Goal: Task Accomplishment & Management: Complete application form

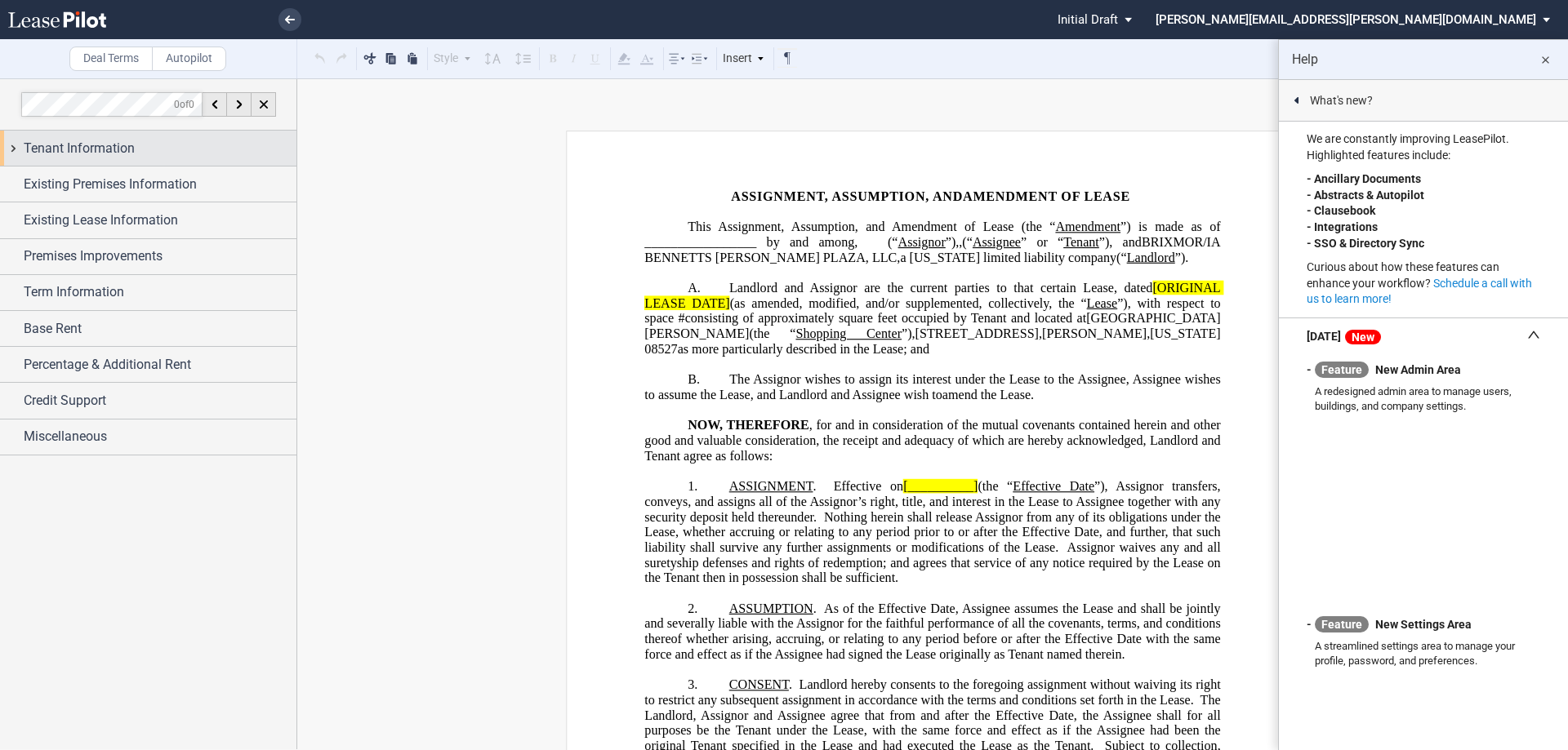
click at [78, 154] on span "Tenant Information" at bounding box center [78, 148] width 111 height 19
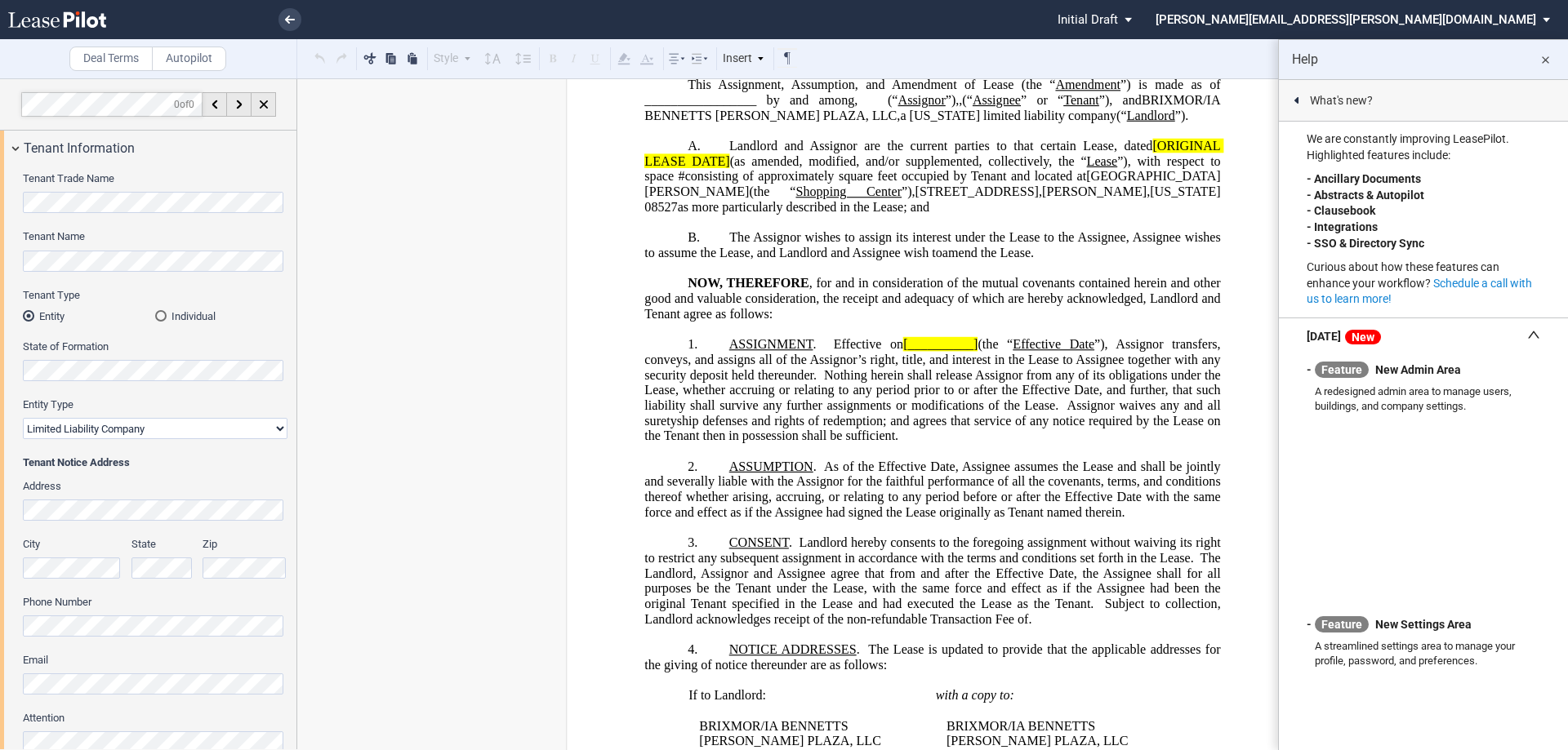
scroll to position [163, 0]
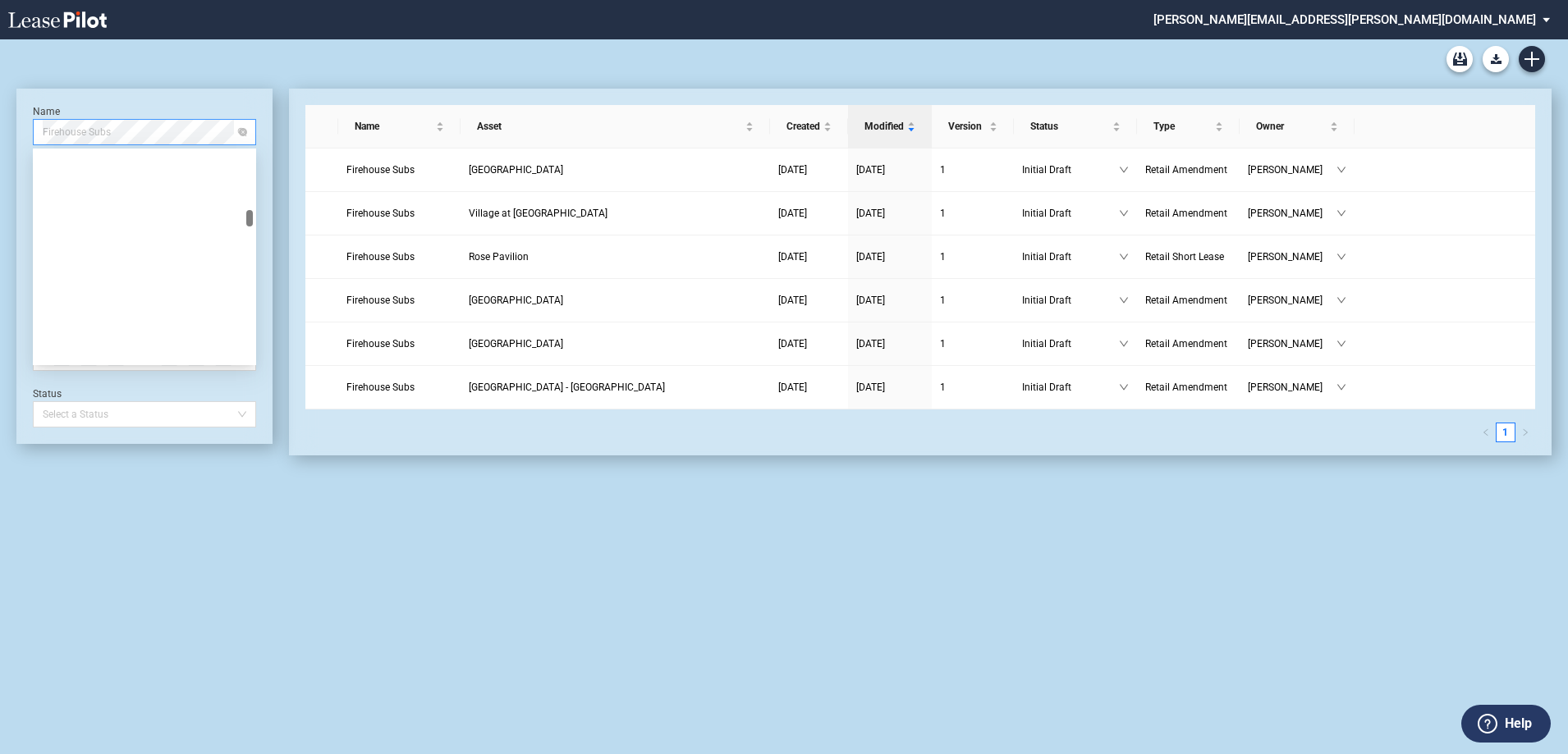
click at [95, 133] on span "Firehouse Subs" at bounding box center [145, 132] width 203 height 25
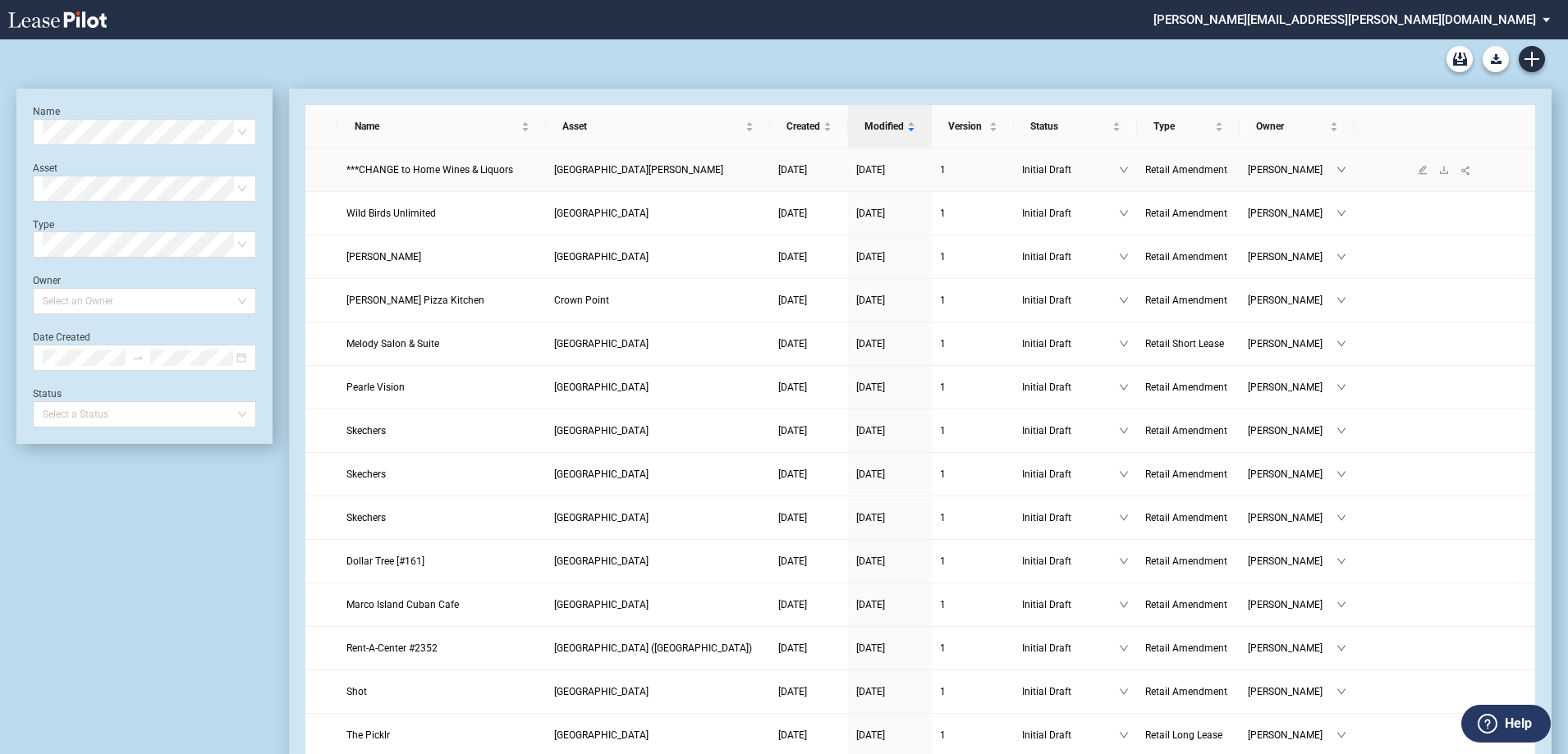
click at [496, 169] on span "***CHANGE to Home Wines & Liquors" at bounding box center [429, 169] width 166 height 11
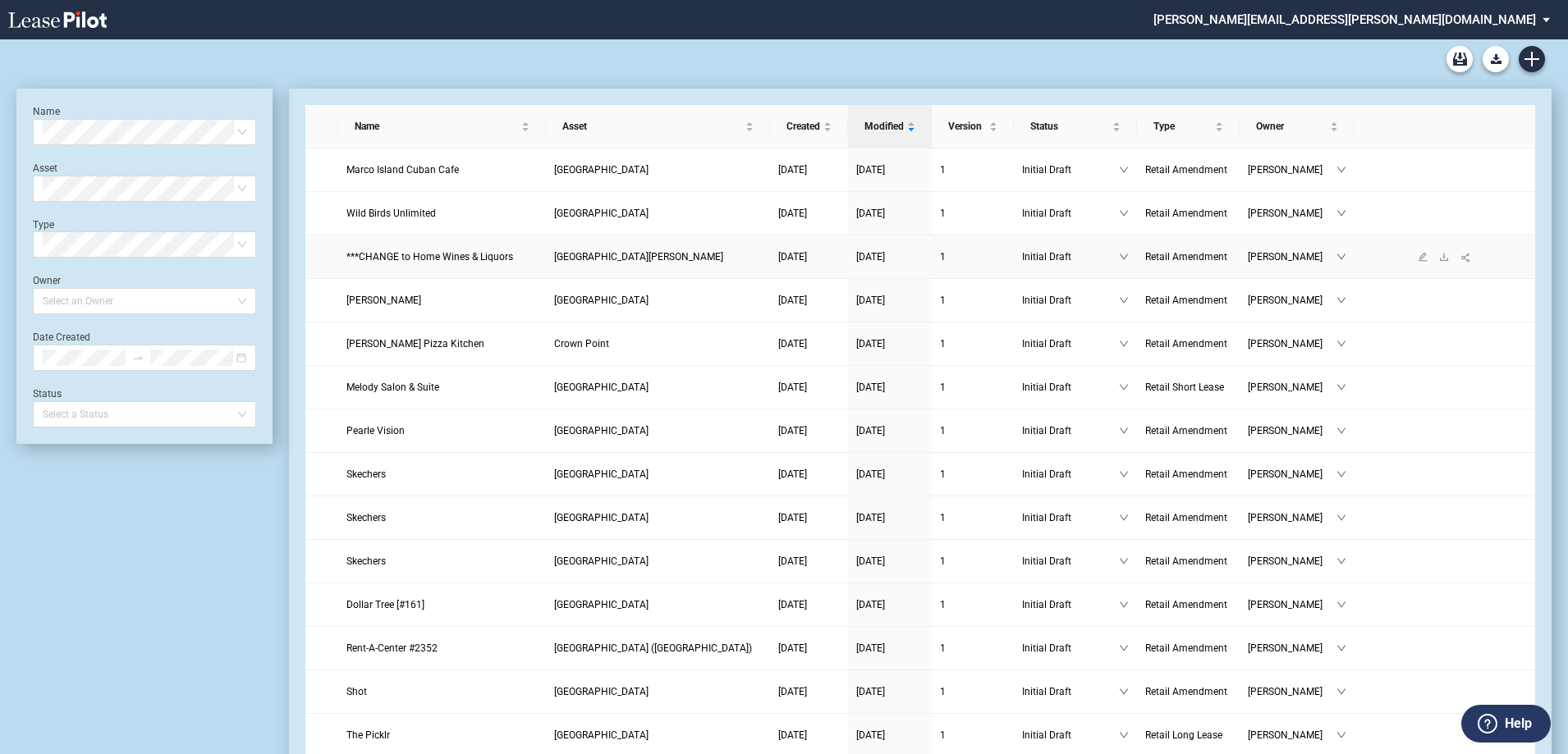
click at [436, 263] on span "***CHANGE to Home Wines & Liquors" at bounding box center [429, 257] width 166 height 11
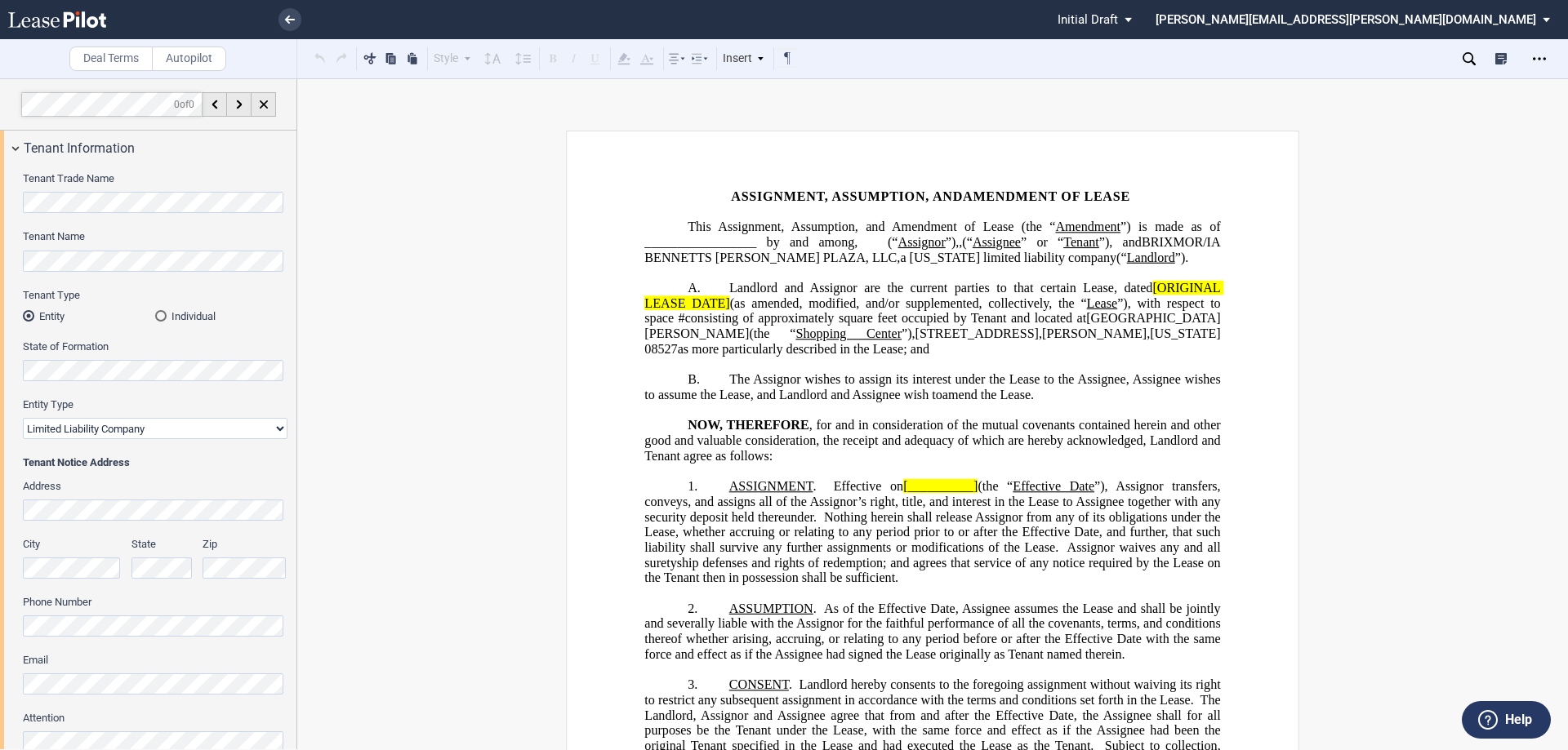
click at [0, 263] on div "Tenant Trade Name Tenant Name Tenant Type Entity Individual State of Formation …" at bounding box center [148, 670] width 296 height 1009
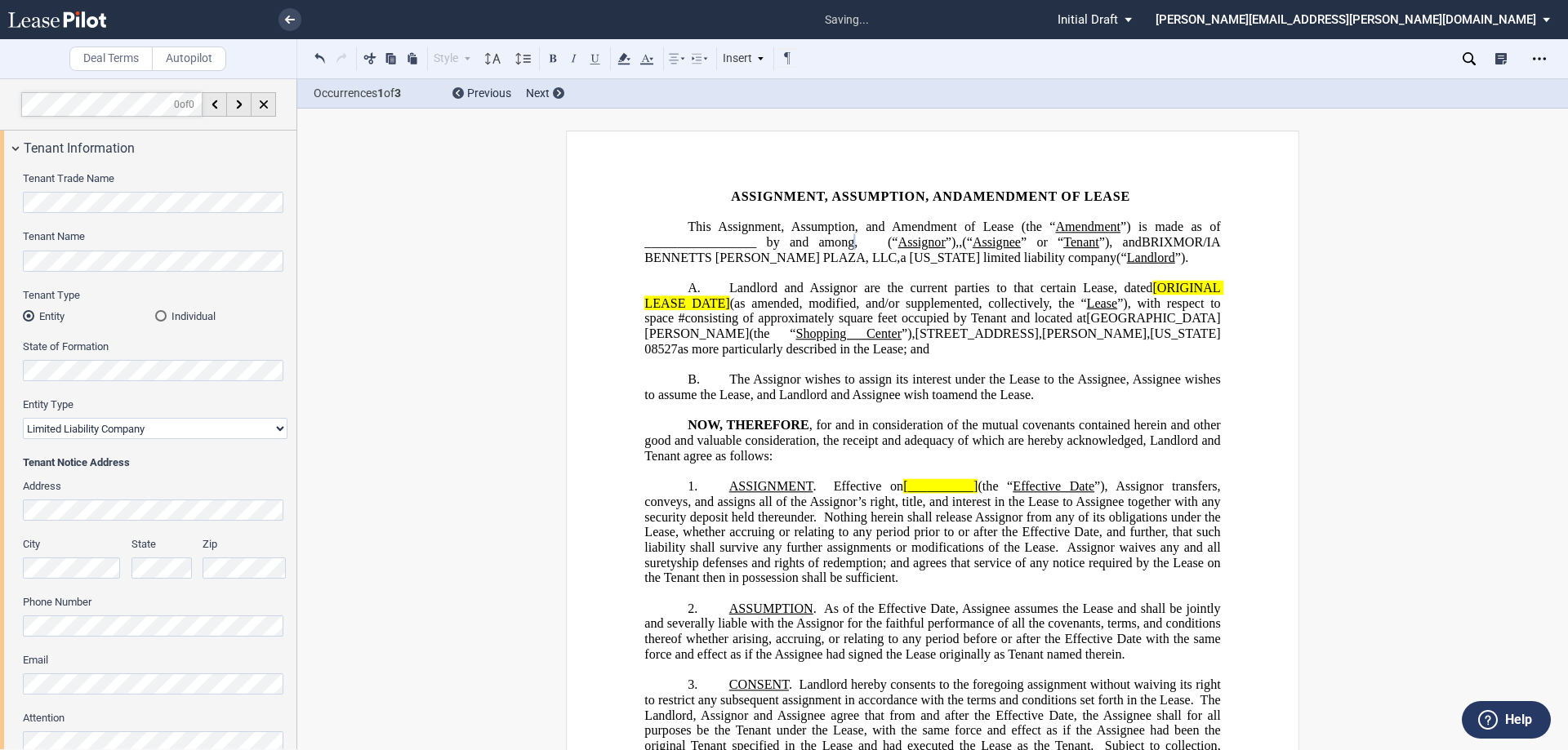
click at [271, 429] on select "Corporation Limited Liability Company General Partnership Limited Partnership O…" at bounding box center [155, 429] width 265 height 21
select select "corporation"
click at [23, 418] on select "Corporation Limited Liability Company General Partnership Limited Partnership O…" at bounding box center [155, 429] width 265 height 21
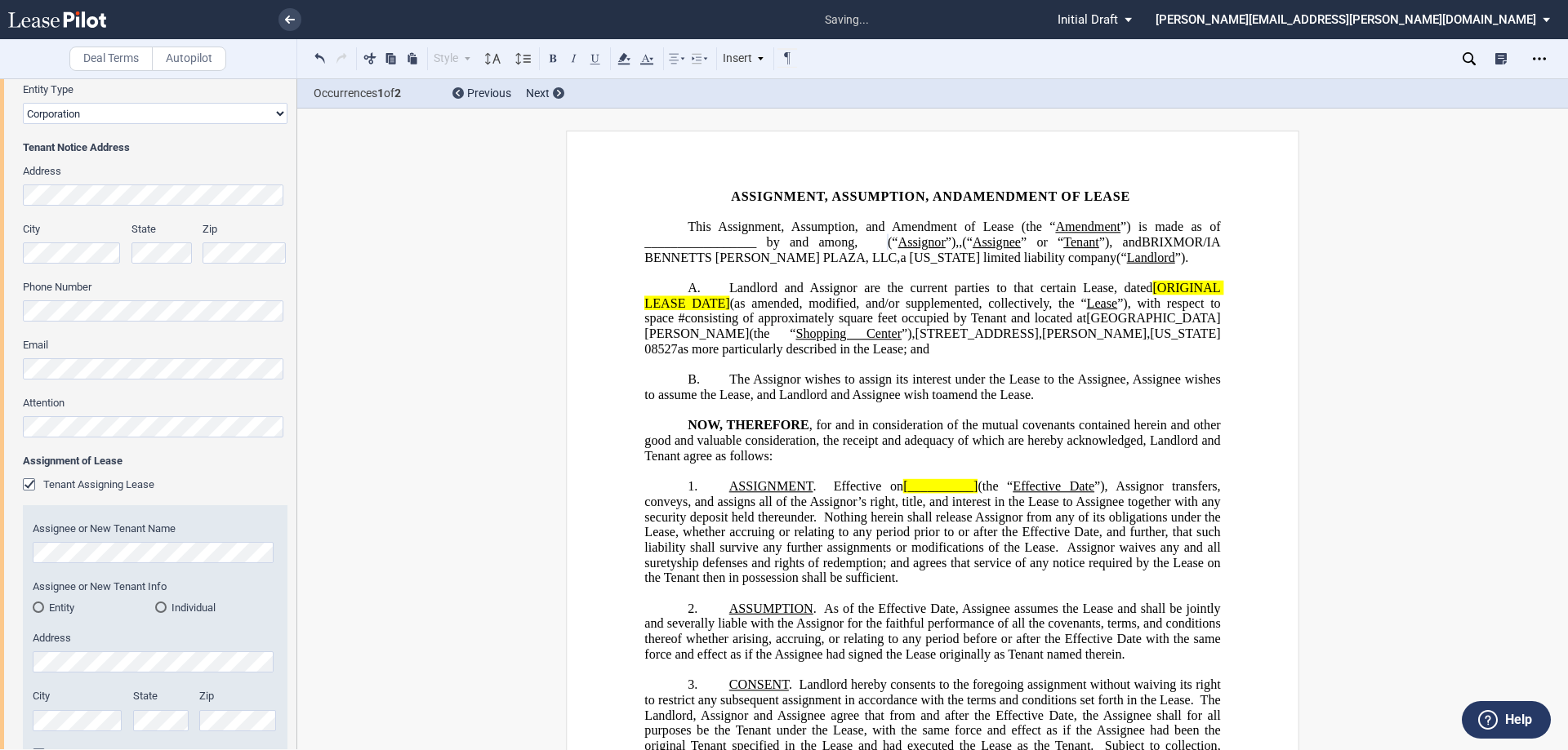
scroll to position [327, 0]
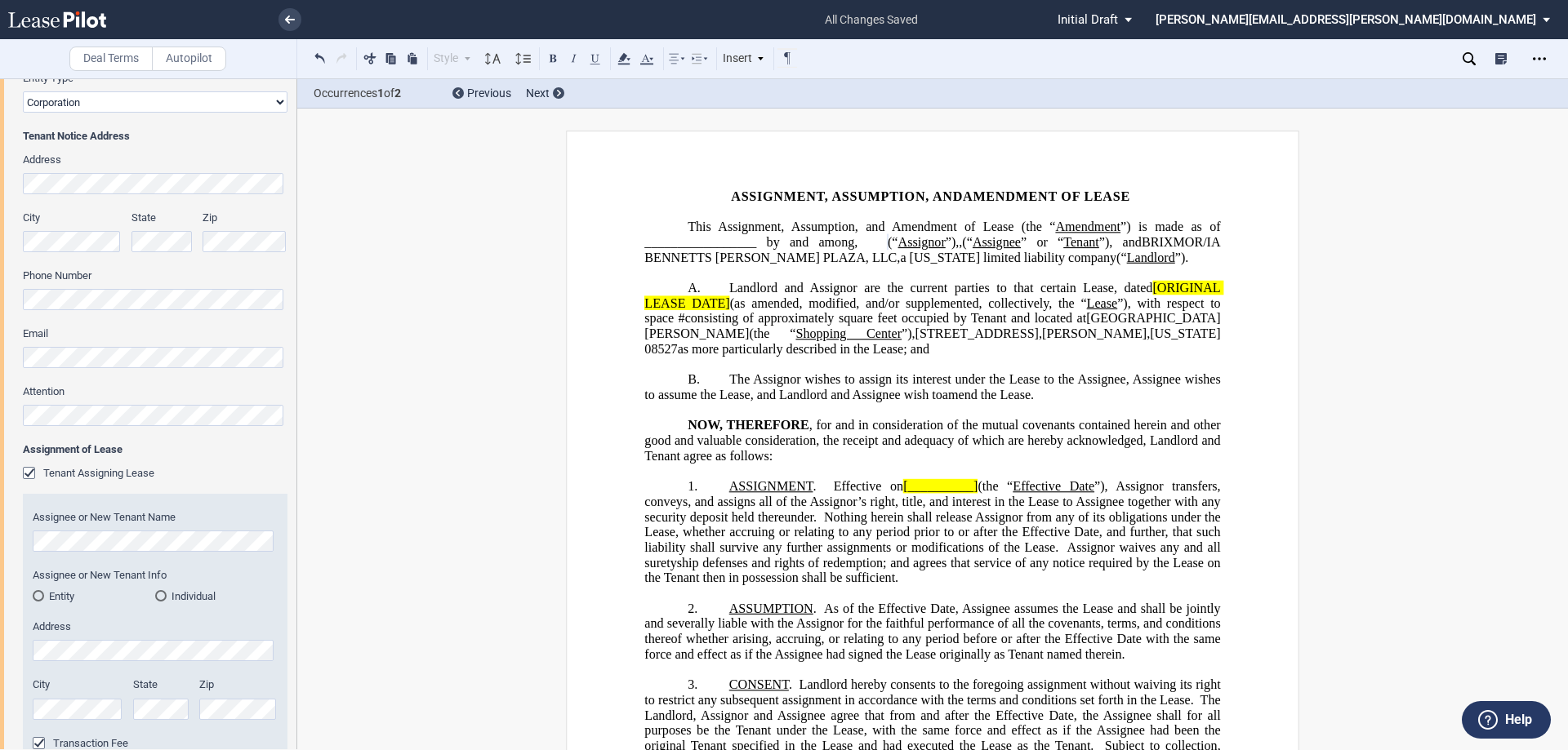
click at [43, 597] on div "Entity" at bounding box center [37, 595] width 11 height 11
click at [262, 704] on select "Corporation Limited Liability Company General Partnership Limited Partnership O…" at bounding box center [165, 704] width 226 height 21
select select "limited liability company"
click at [52, 693] on select "Corporation Limited Liability Company General Partnership Limited Partnership O…" at bounding box center [165, 704] width 226 height 21
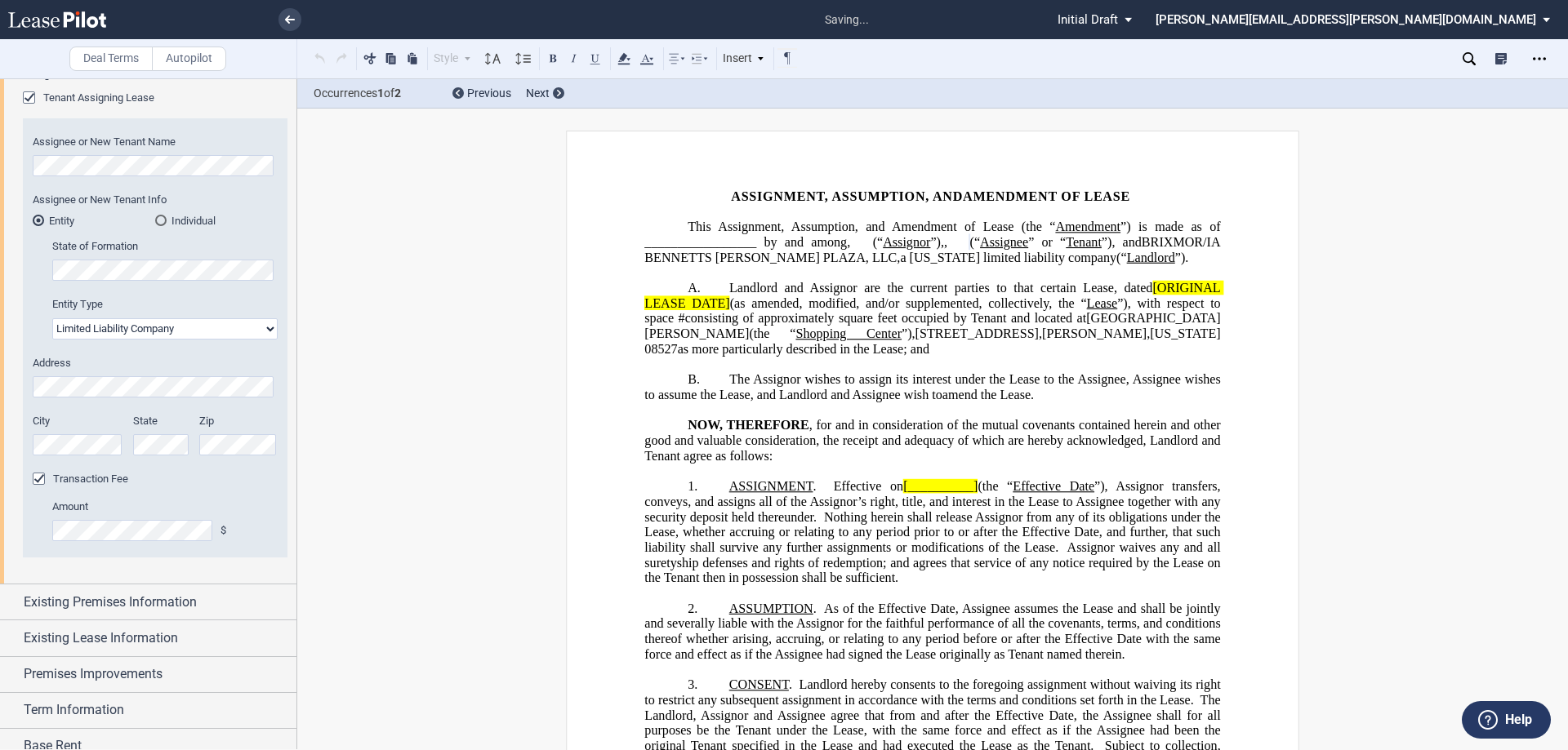
scroll to position [734, 0]
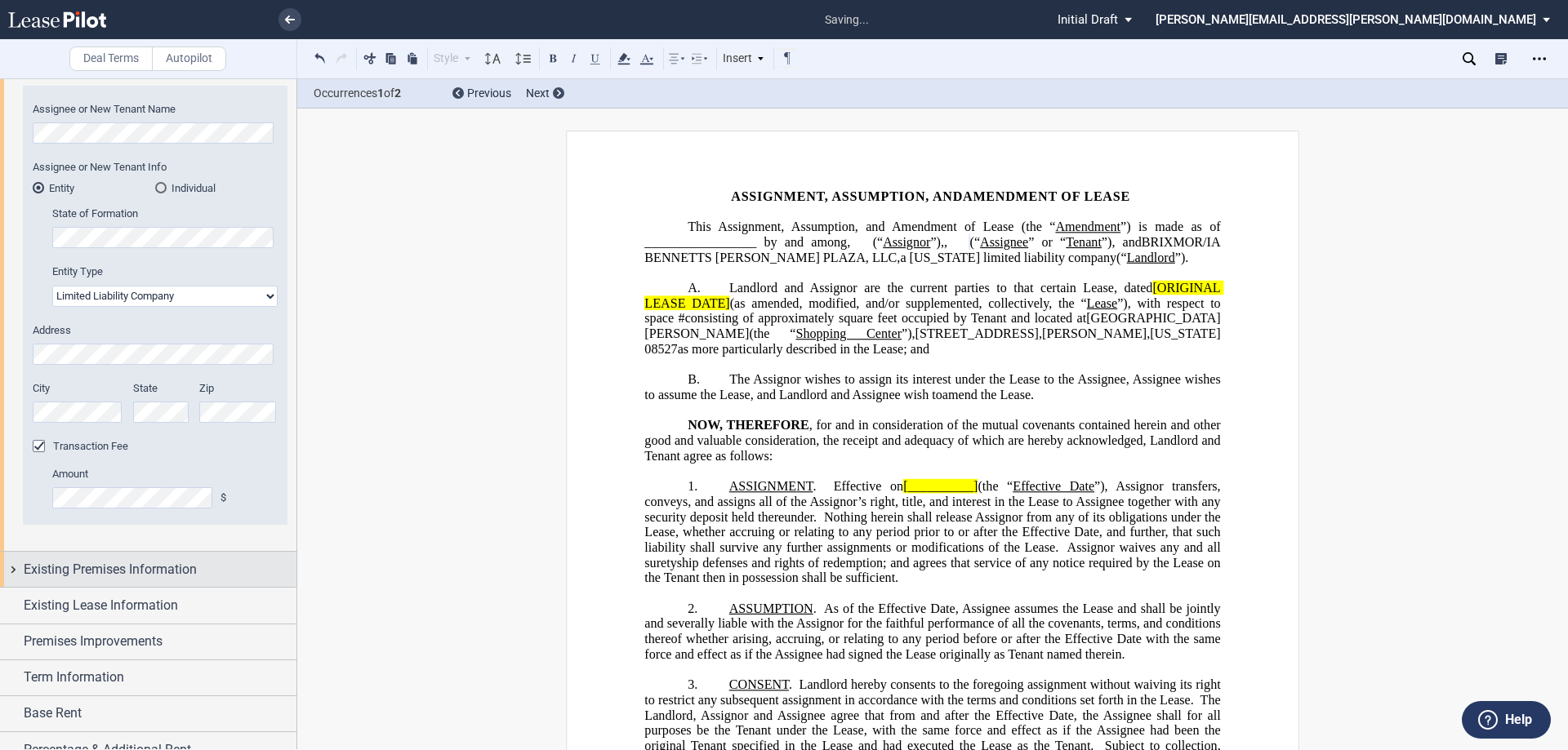
click at [103, 566] on span "Existing Premises Information" at bounding box center [110, 570] width 173 height 19
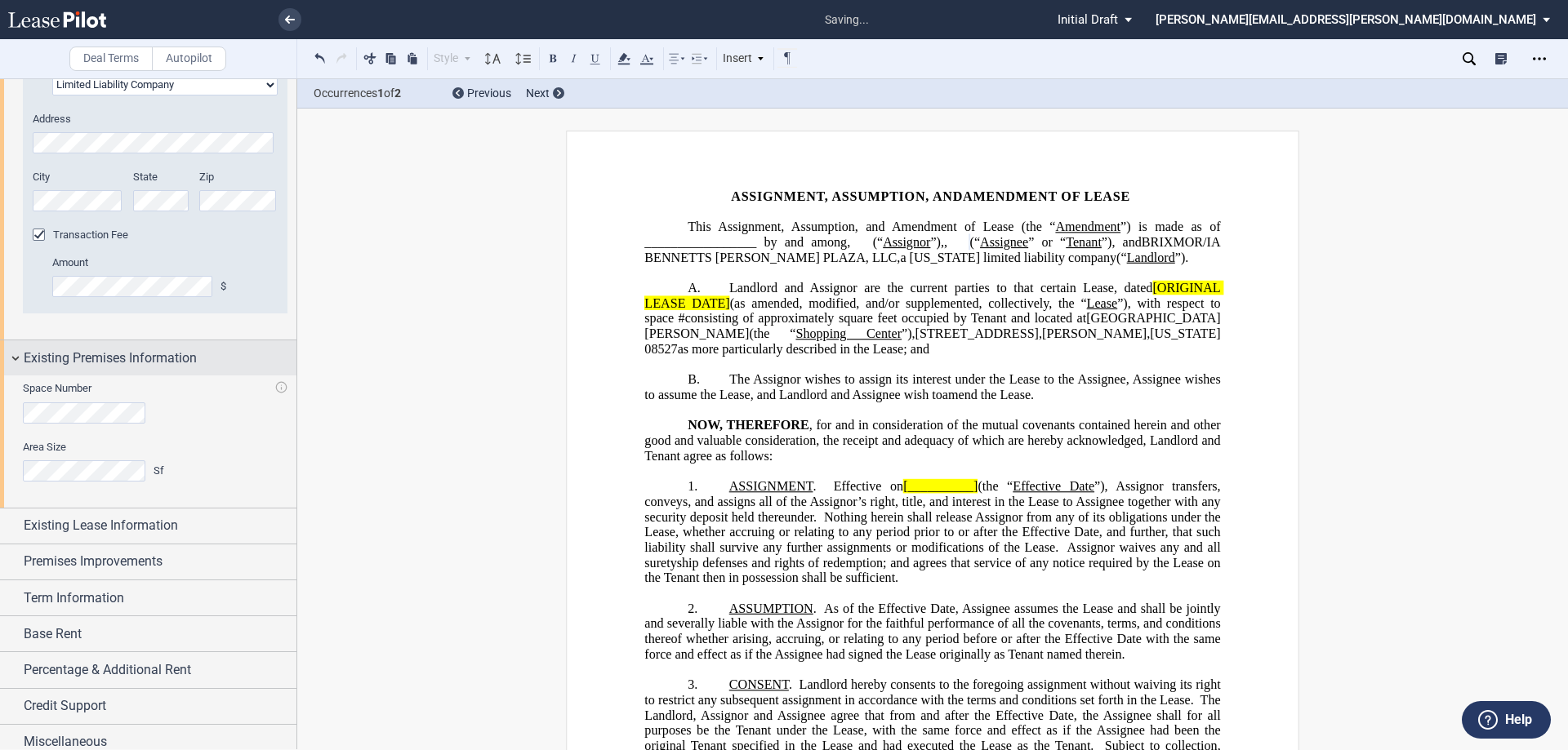
scroll to position [957, 0]
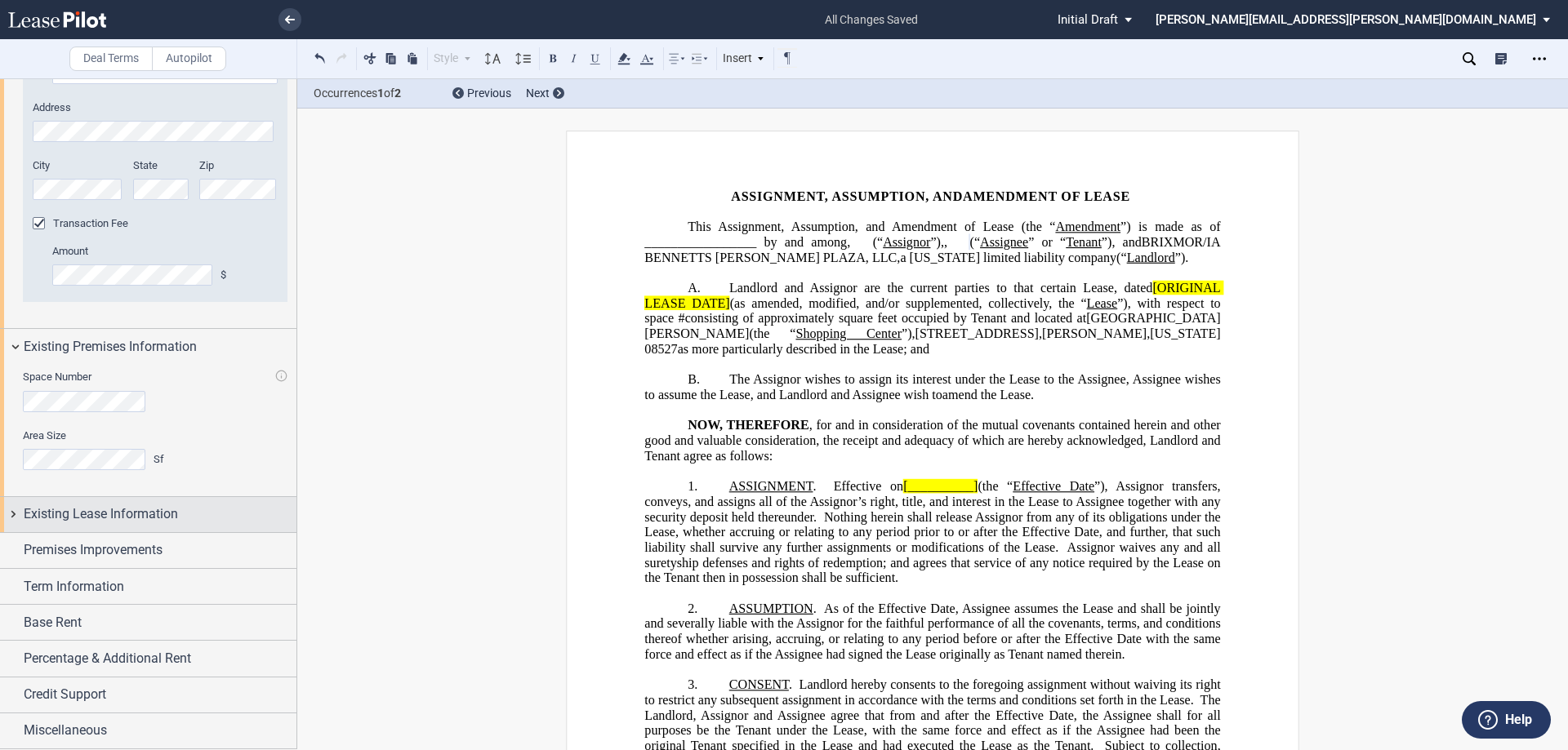
click at [78, 515] on span "Existing Lease Information" at bounding box center [100, 514] width 154 height 19
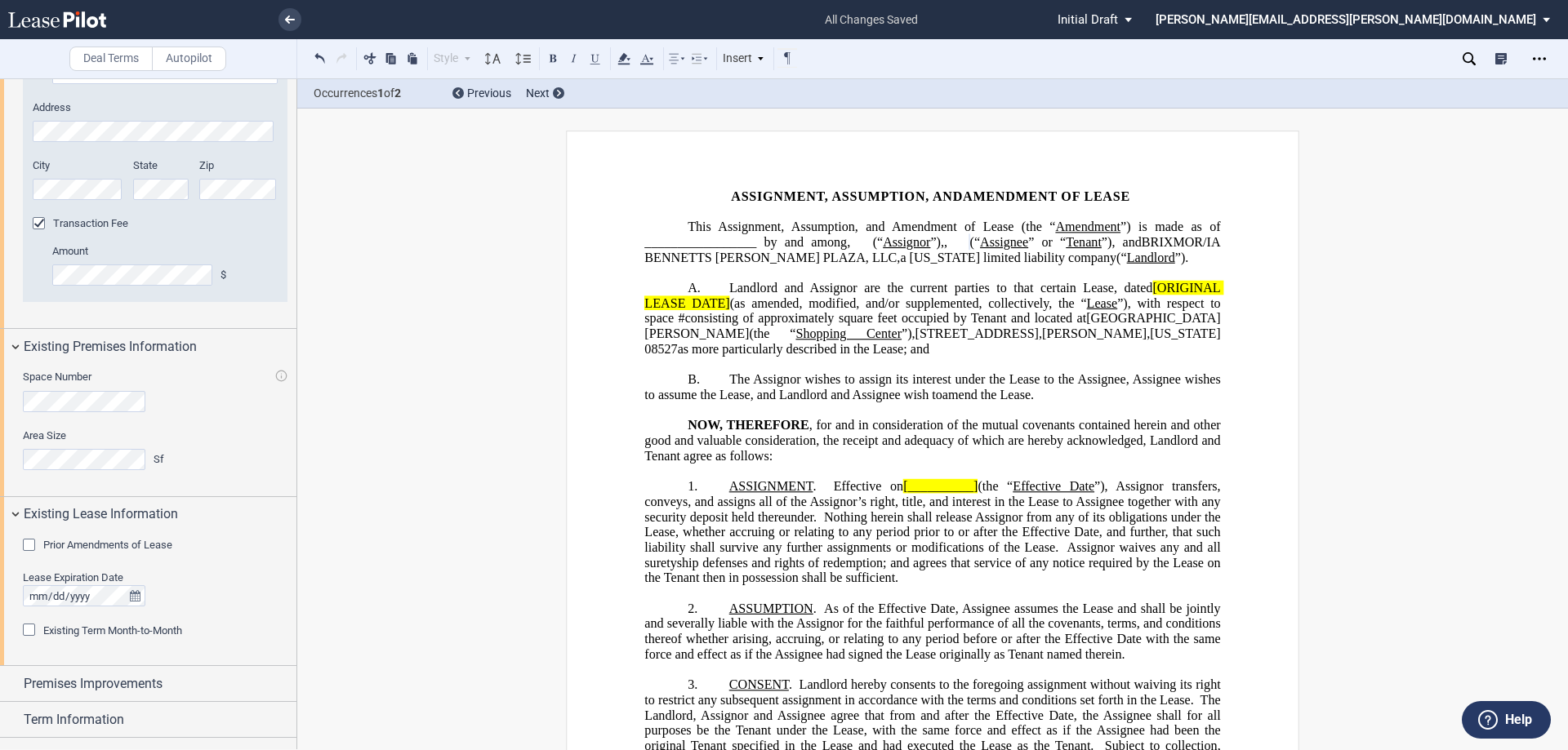
click at [32, 539] on div "Prior Amendments of Lease" at bounding box center [31, 546] width 17 height 17
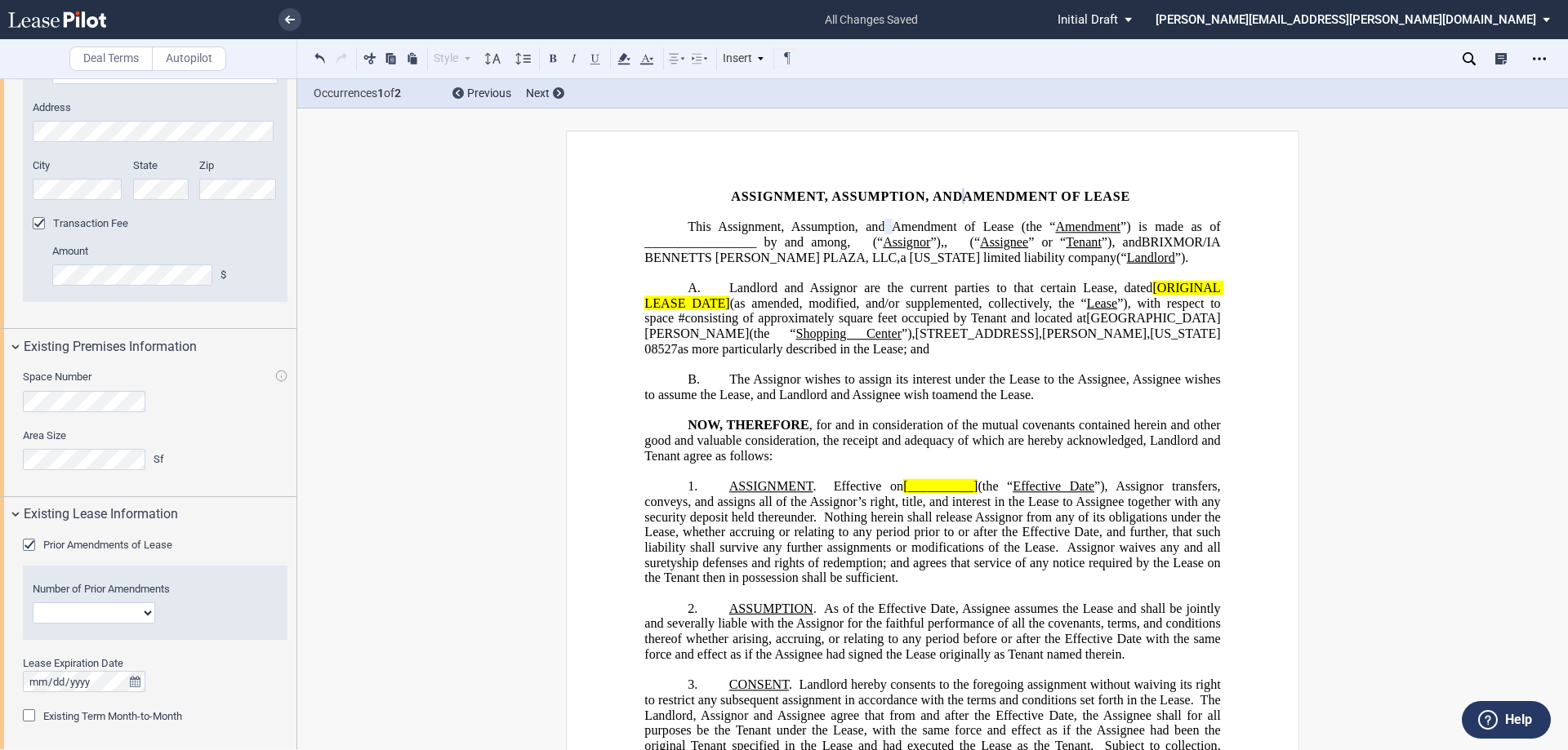
click at [146, 613] on select "1 2 3 4 5 6 7 8 9 10 11 12" at bounding box center [93, 613] width 123 height 21
select select "number:1"
click at [32, 603] on select "1 2 3 4 5 6 7 8 9 10 11 12" at bounding box center [93, 613] width 123 height 21
click at [1144, 295] on span "Landlord and Assignor are the current parties to that certain Lease, dated" at bounding box center [940, 287] width 423 height 15
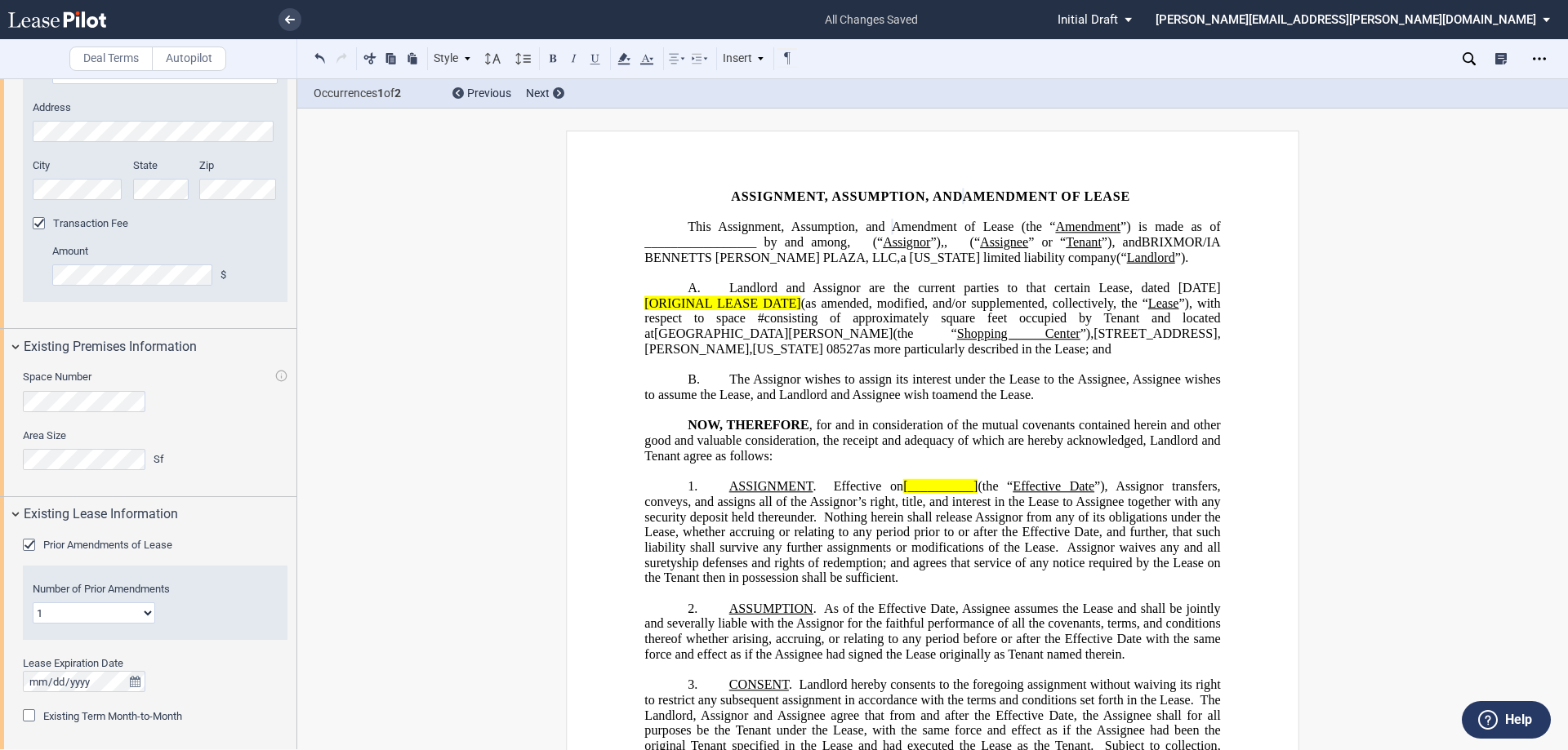
drag, startPoint x: 1121, startPoint y: 300, endPoint x: 1219, endPoint y: 298, distance: 98.0
click at [1219, 295] on span "Landlord and Assignor are the current parties to that certain Lease, dated MARC…" at bounding box center [975, 287] width 492 height 15
click at [551, 62] on button at bounding box center [553, 57] width 19 height 19
click at [791, 395] on span "The Assignor wishes to assign its interest under the Lease to the Assignee, Ass…" at bounding box center [933, 387] width 579 height 30
drag, startPoint x: 638, startPoint y: 318, endPoint x: 799, endPoint y: 318, distance: 161.0
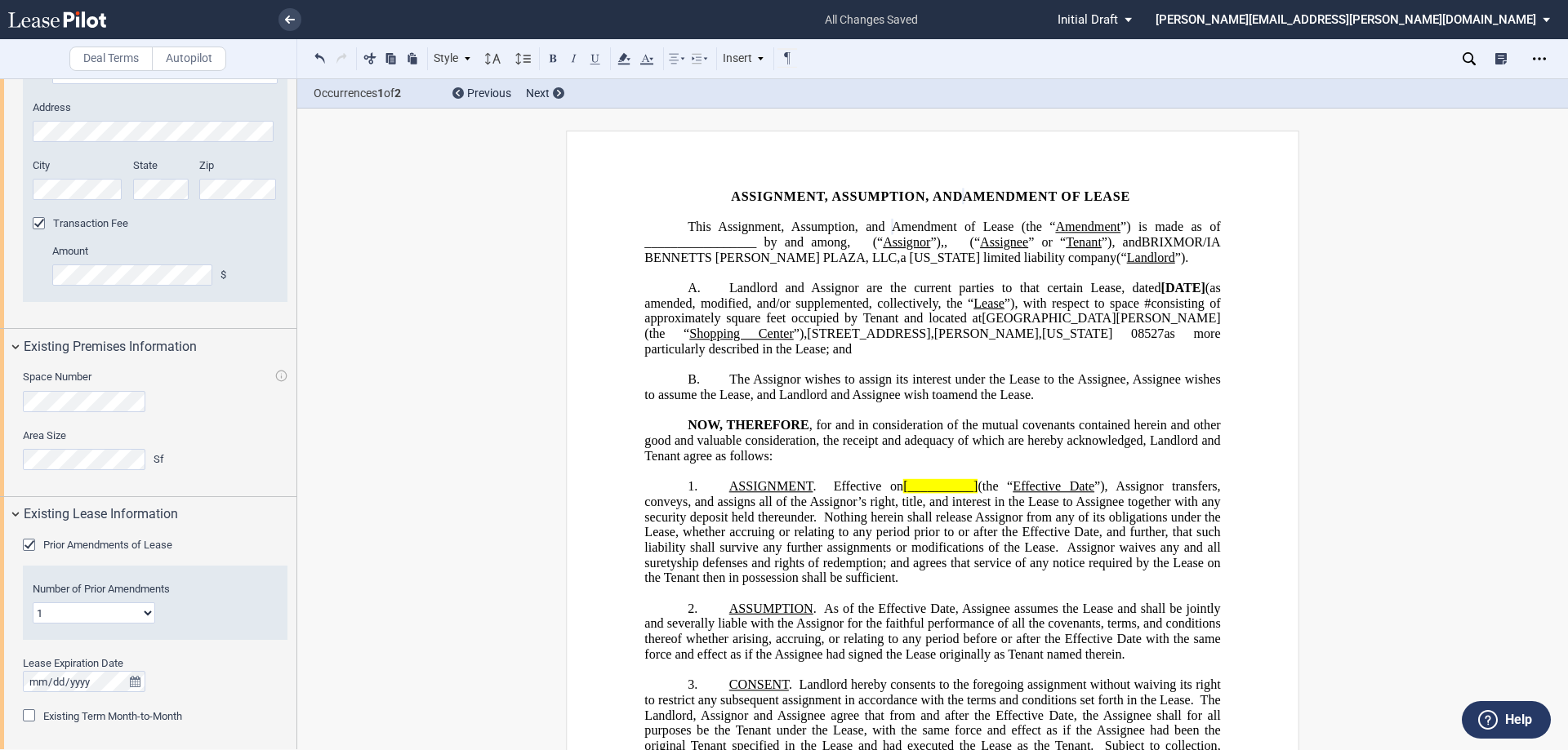
click at [753, 243] on span "”) is made as of _________________ by and among" at bounding box center [933, 234] width 579 height 30
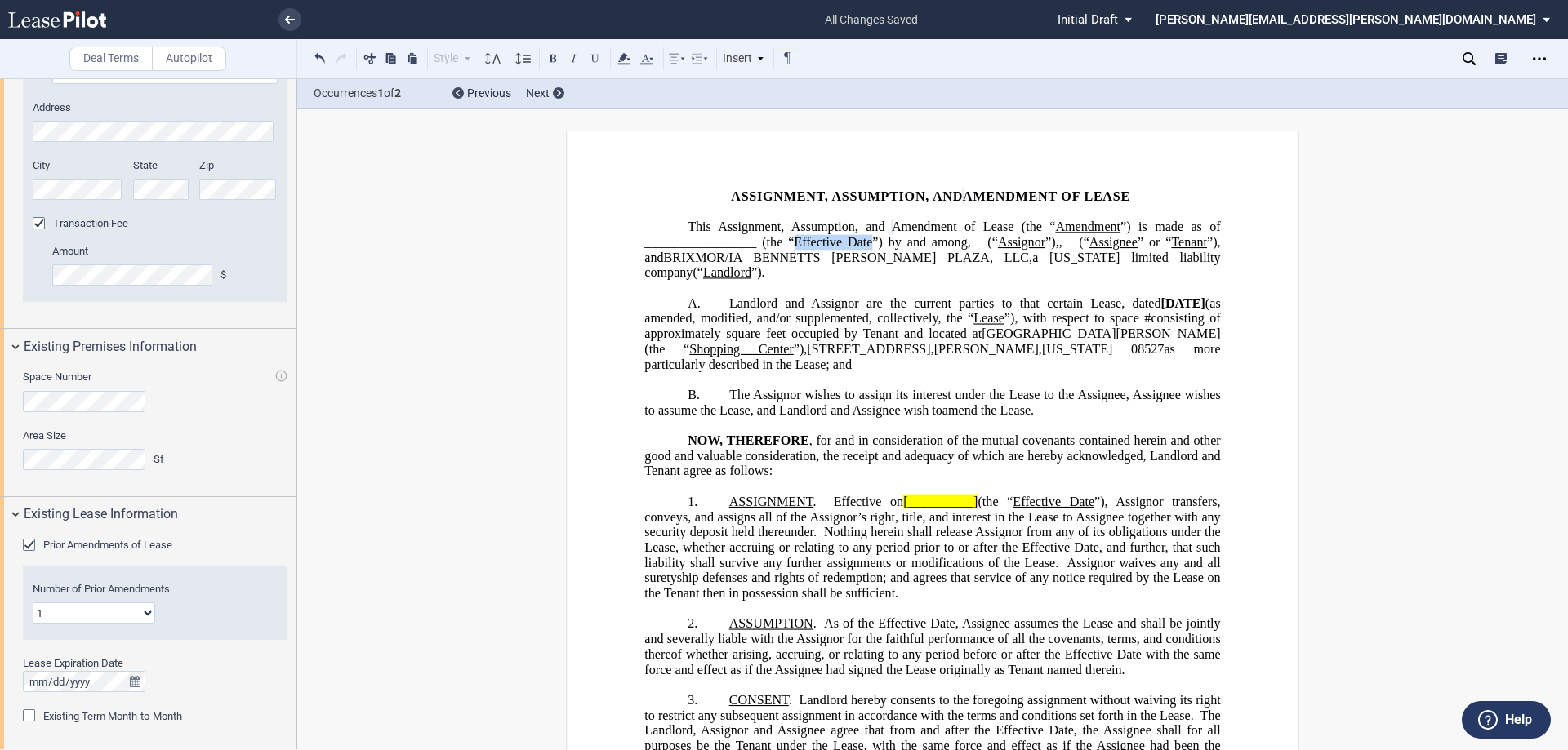
drag, startPoint x: 790, startPoint y: 245, endPoint x: 865, endPoint y: 243, distance: 75.0
click at [865, 243] on span "”) is made as of _________________ (the “Effective Date”) by and among" at bounding box center [933, 234] width 579 height 30
click at [553, 58] on button at bounding box center [553, 57] width 19 height 19
click at [591, 62] on button at bounding box center [595, 57] width 19 height 19
click at [920, 220] on span "Amendment of Lease (the “" at bounding box center [973, 226] width 163 height 15
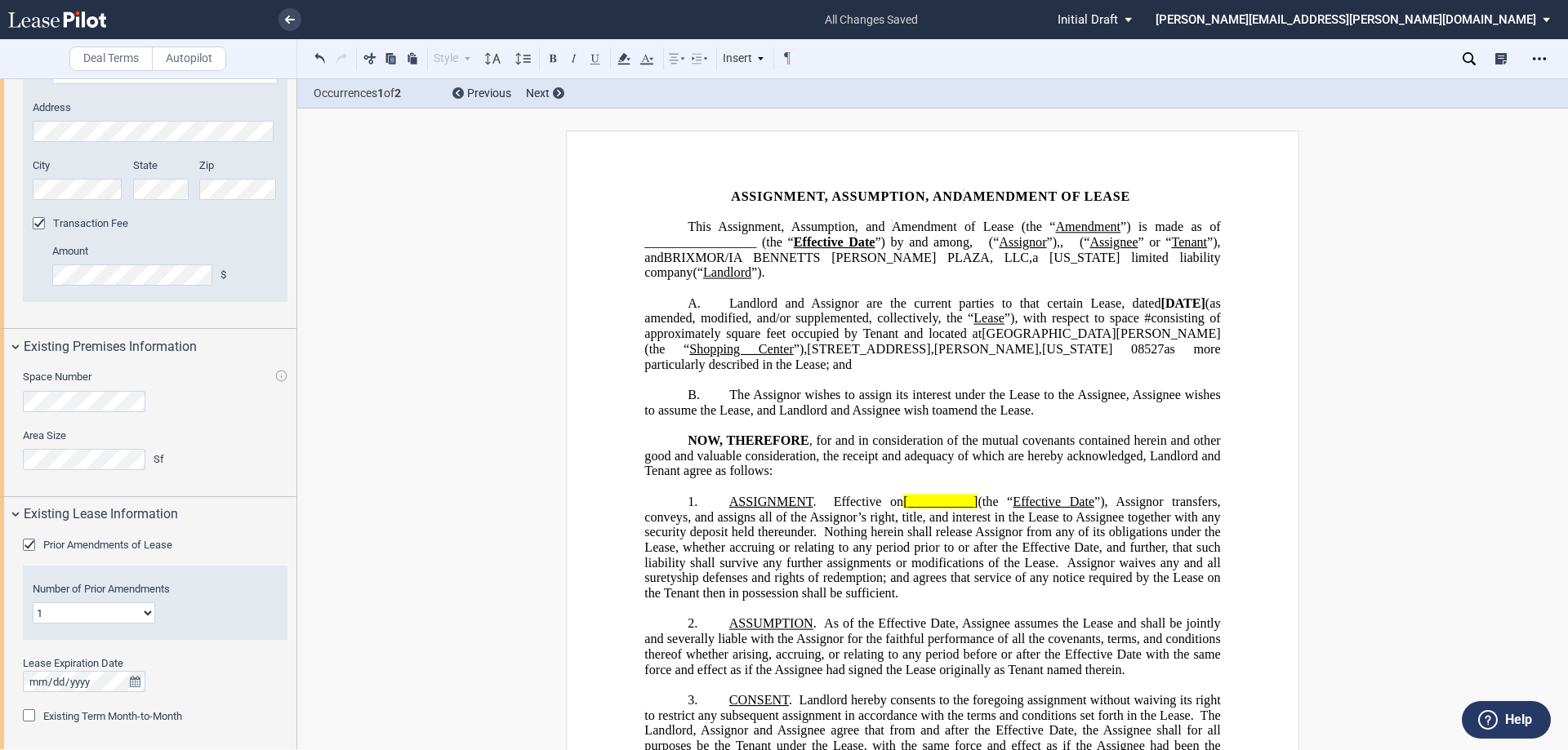
click at [895, 510] on span "Effective on" at bounding box center [869, 502] width 70 height 15
click at [1048, 510] on span "(the “" at bounding box center [1063, 502] width 31 height 15
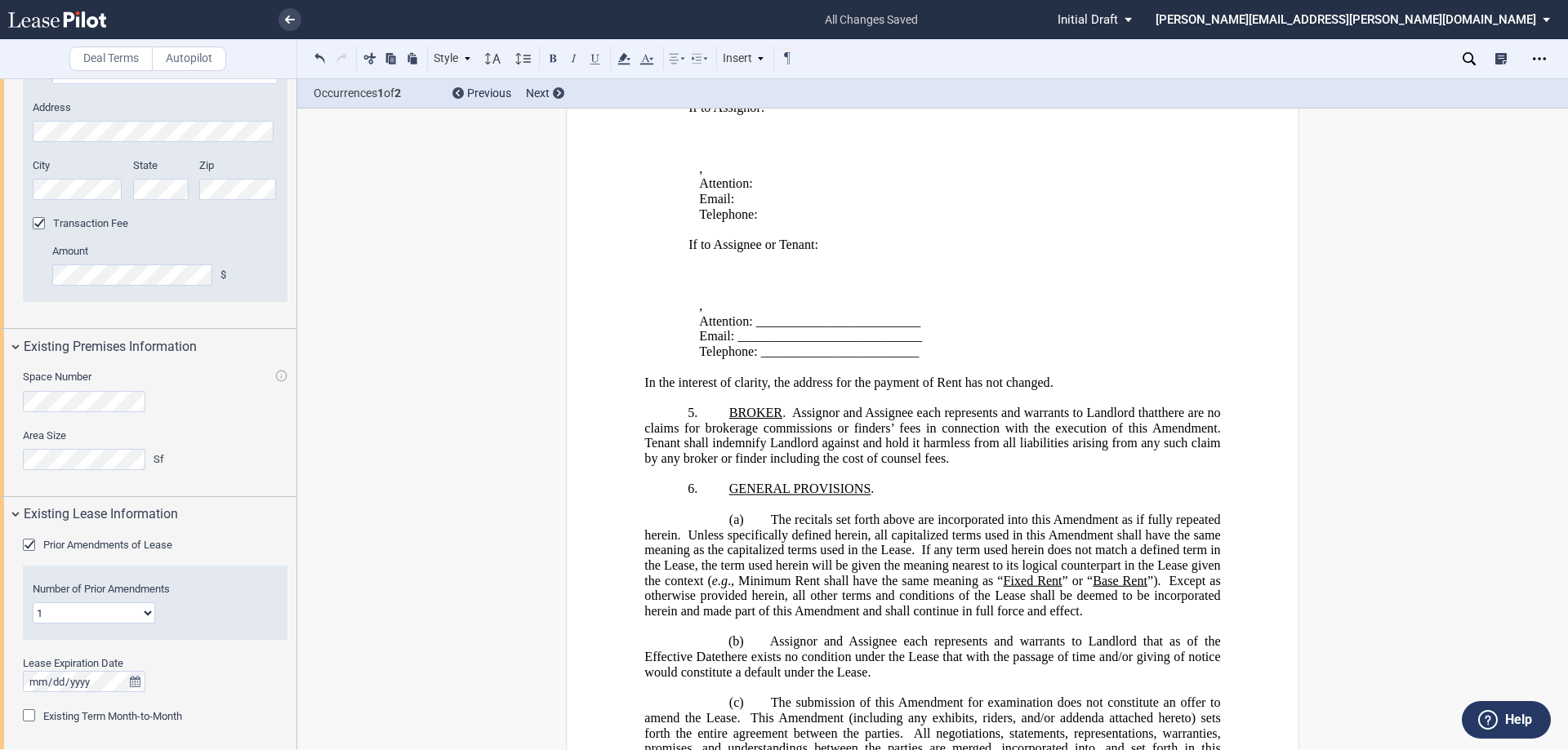
scroll to position [734, 0]
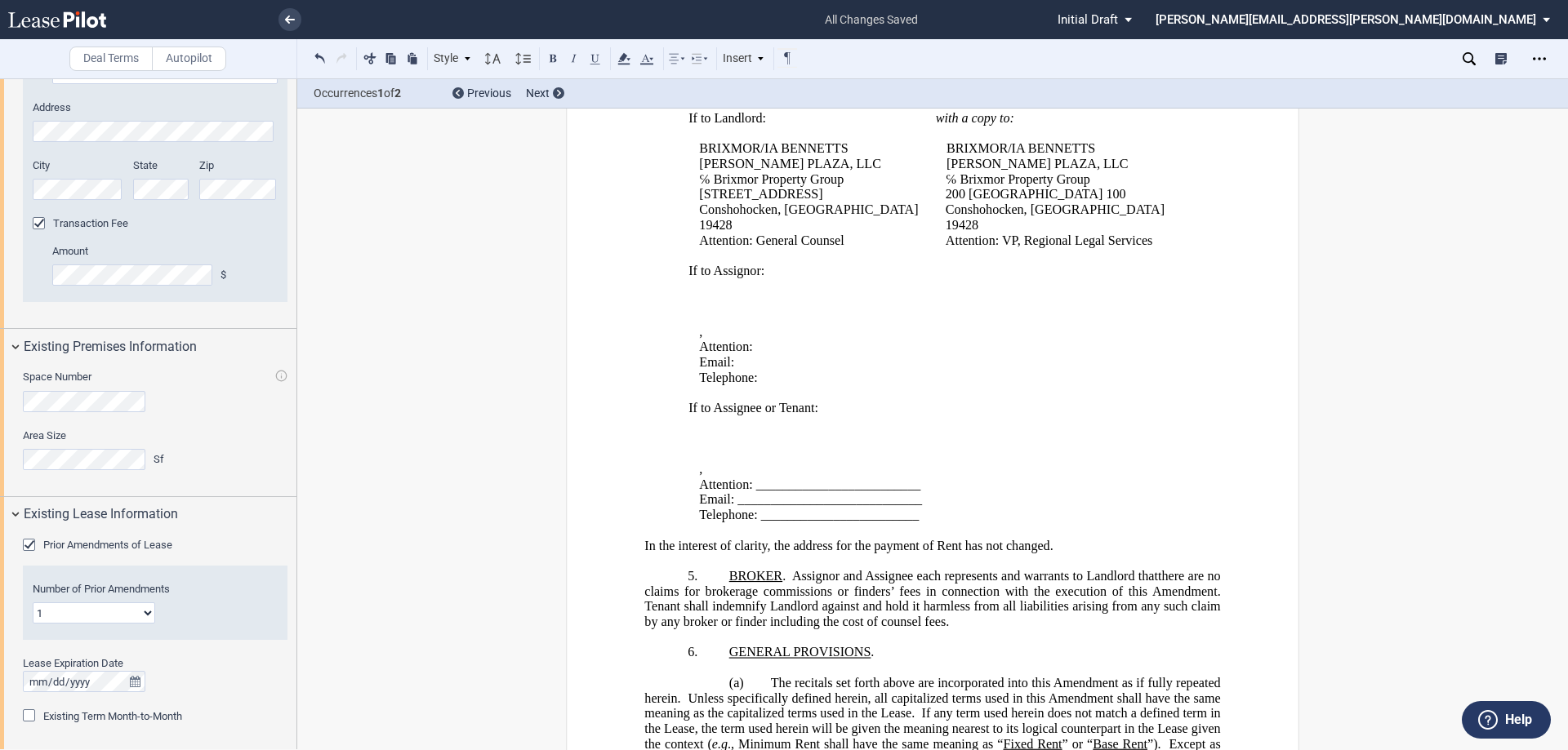
click at [773, 493] on span "Email: ____________________________" at bounding box center [811, 499] width 223 height 15
drag, startPoint x: 752, startPoint y: 484, endPoint x: 925, endPoint y: 478, distance: 173.1
click at [925, 478] on p "Attention: _________________________" at bounding box center [940, 484] width 484 height 16
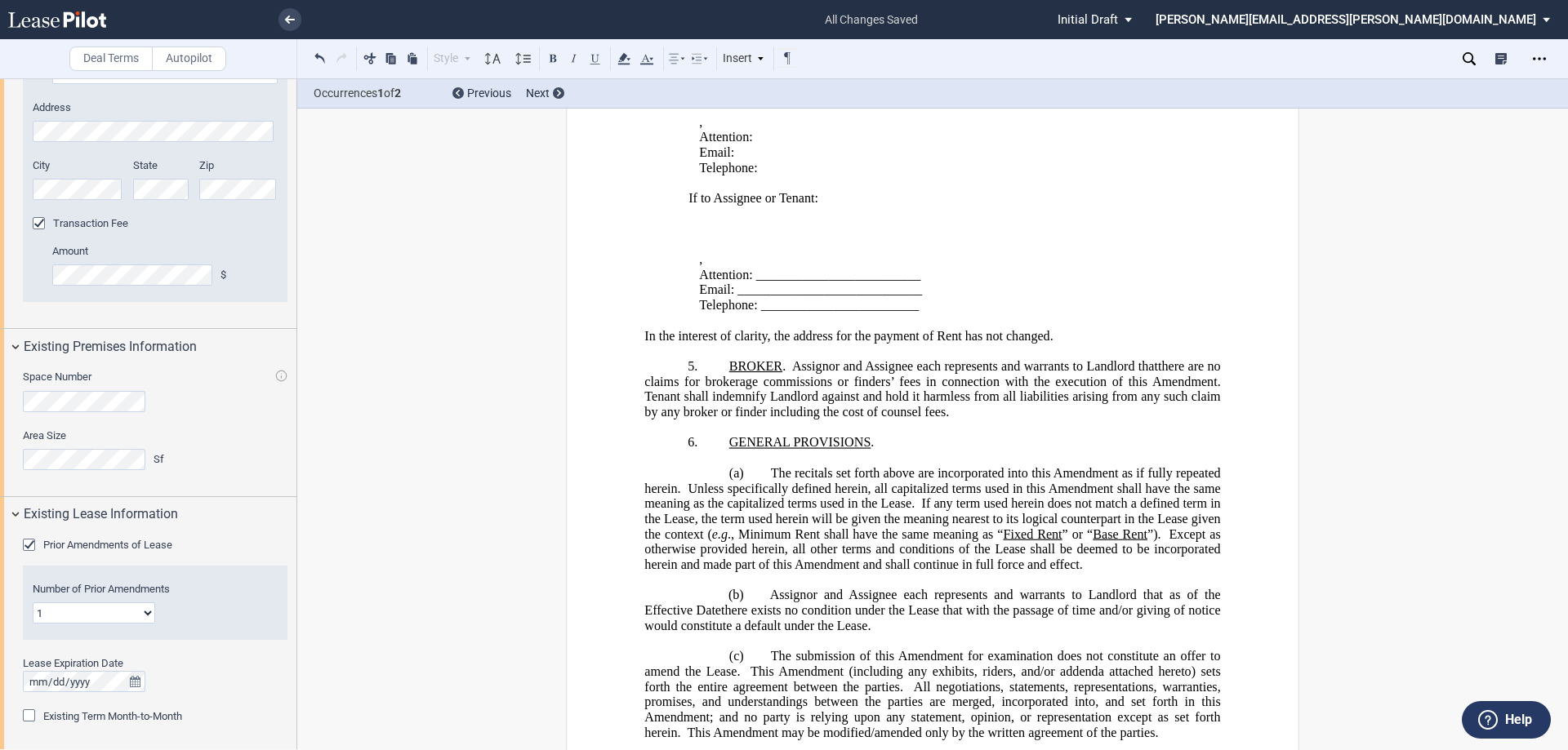
scroll to position [979, 0]
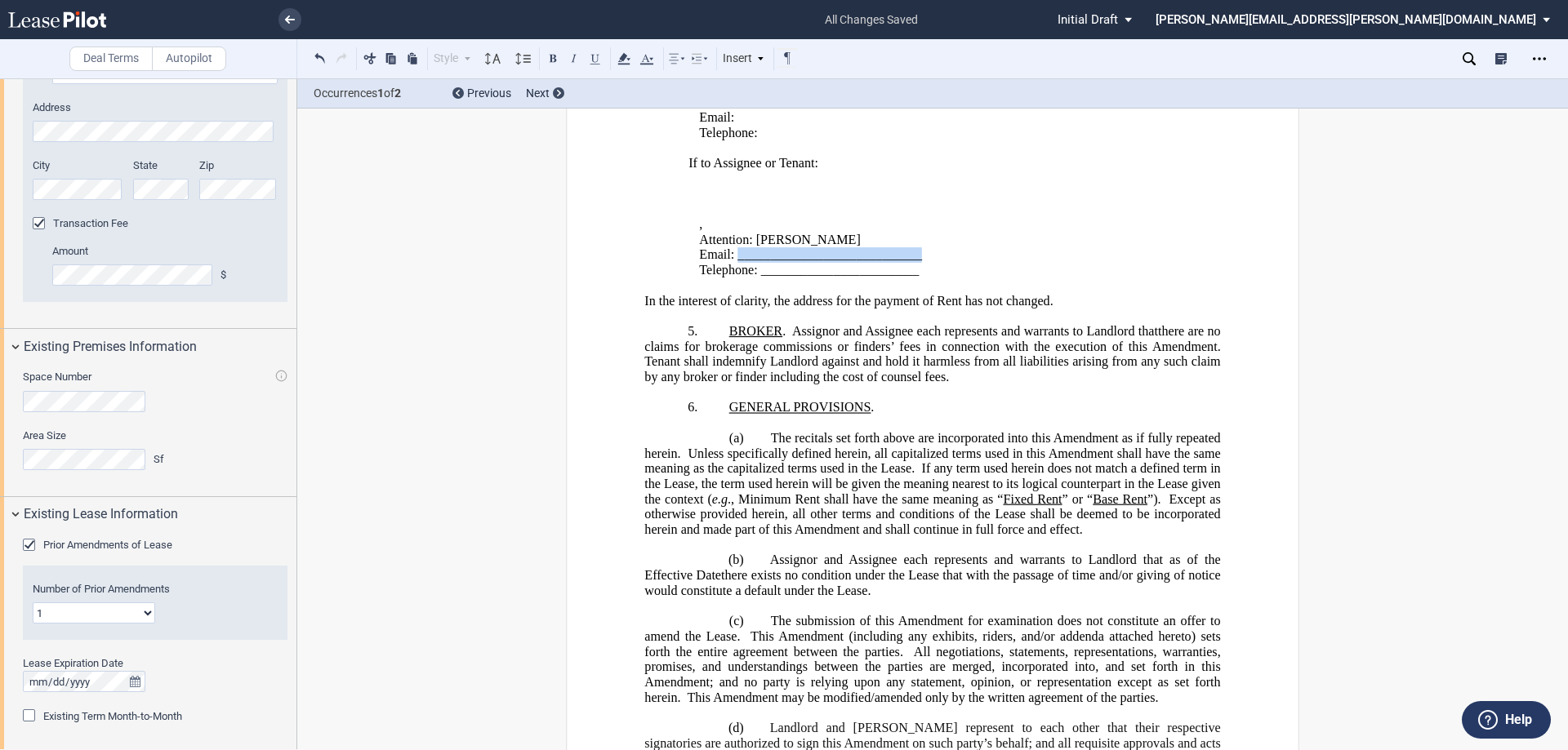
drag, startPoint x: 736, startPoint y: 253, endPoint x: 932, endPoint y: 249, distance: 196.0
click at [932, 249] on p "Email: ____________________________" at bounding box center [940, 255] width 484 height 16
drag, startPoint x: 758, startPoint y: 269, endPoint x: 941, endPoint y: 270, distance: 183.0
click at [941, 270] on p "Telephone: ________________________" at bounding box center [940, 271] width 484 height 16
click at [886, 431] on span "The recitals set forth above are incorporated into this Amendment as if fully r…" at bounding box center [933, 446] width 579 height 30
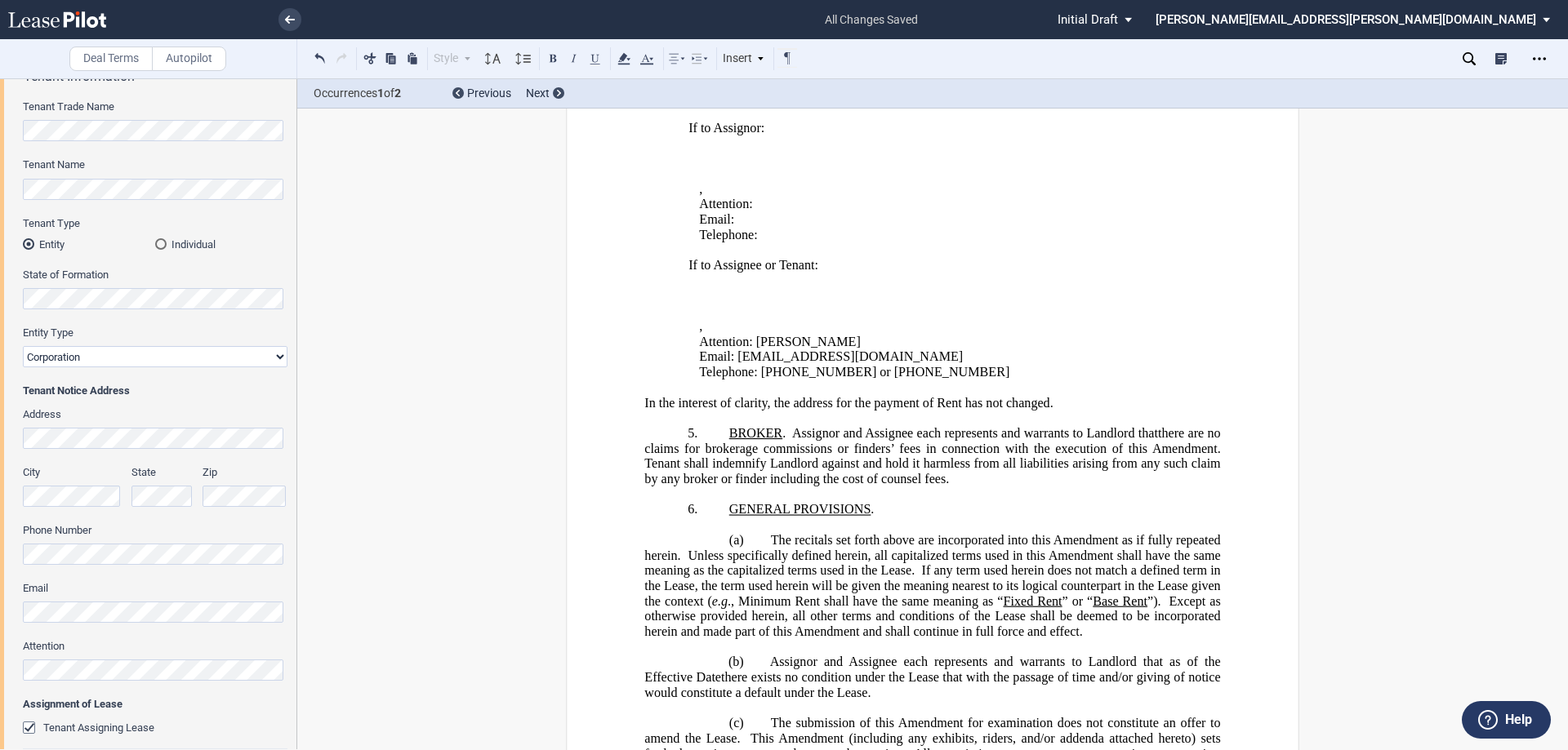
scroll to position [841, 0]
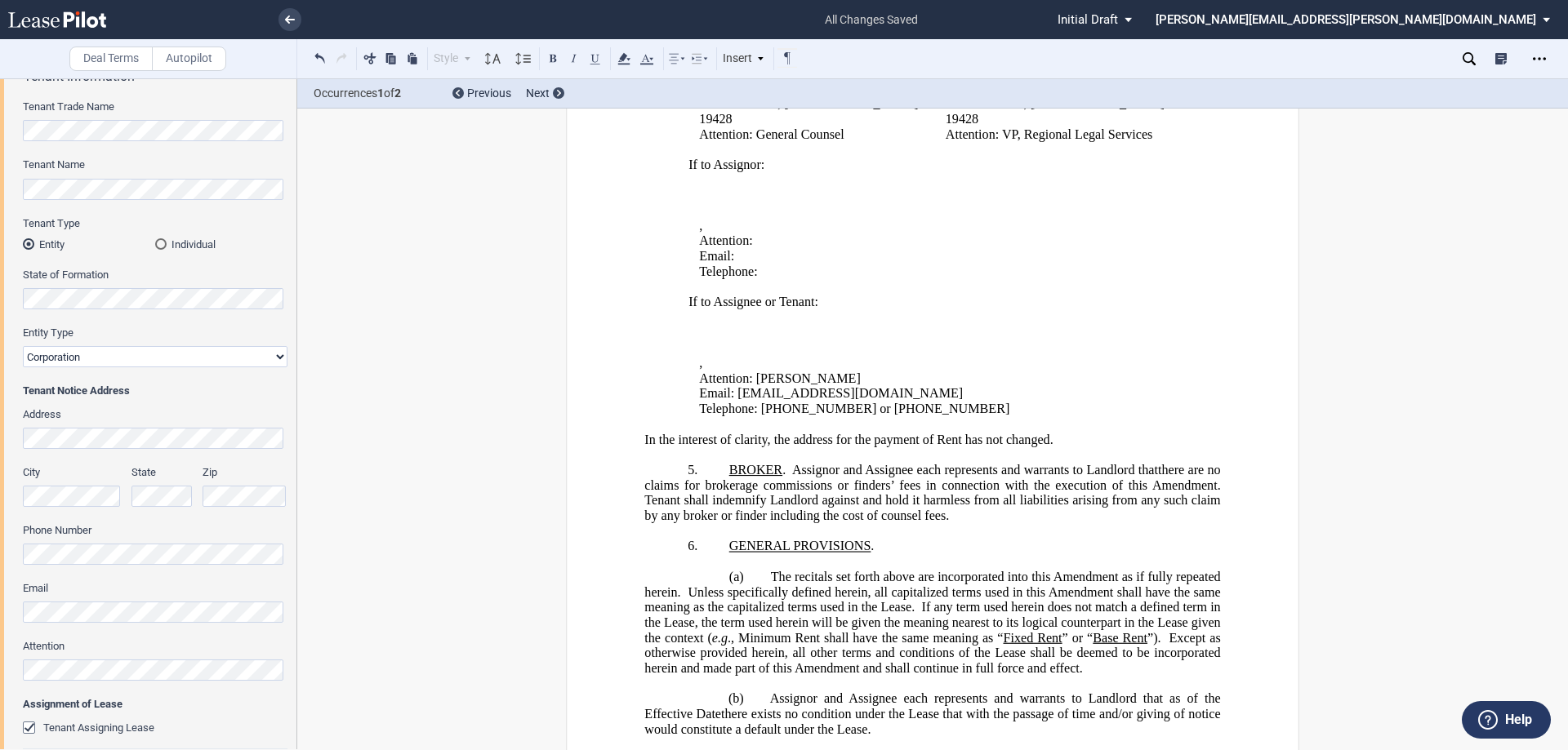
click at [710, 215] on p "﻿ ﻿" at bounding box center [940, 211] width 484 height 16
click at [703, 229] on p "﻿ ﻿ , ﻿ ﻿ ﻿ ﻿" at bounding box center [940, 226] width 484 height 16
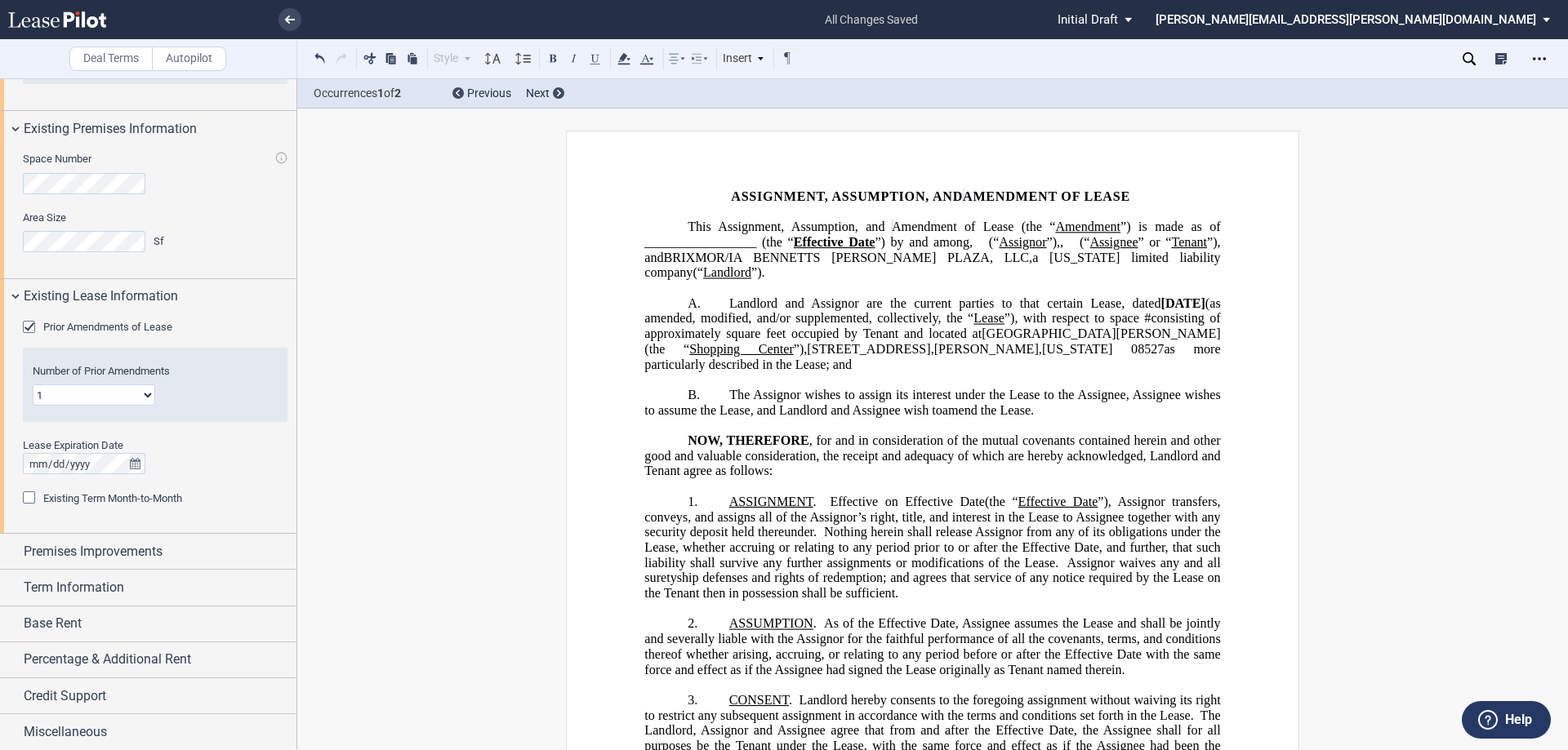
scroll to position [1176, 0]
click at [76, 564] on div "Premises Improvements" at bounding box center [148, 551] width 296 height 35
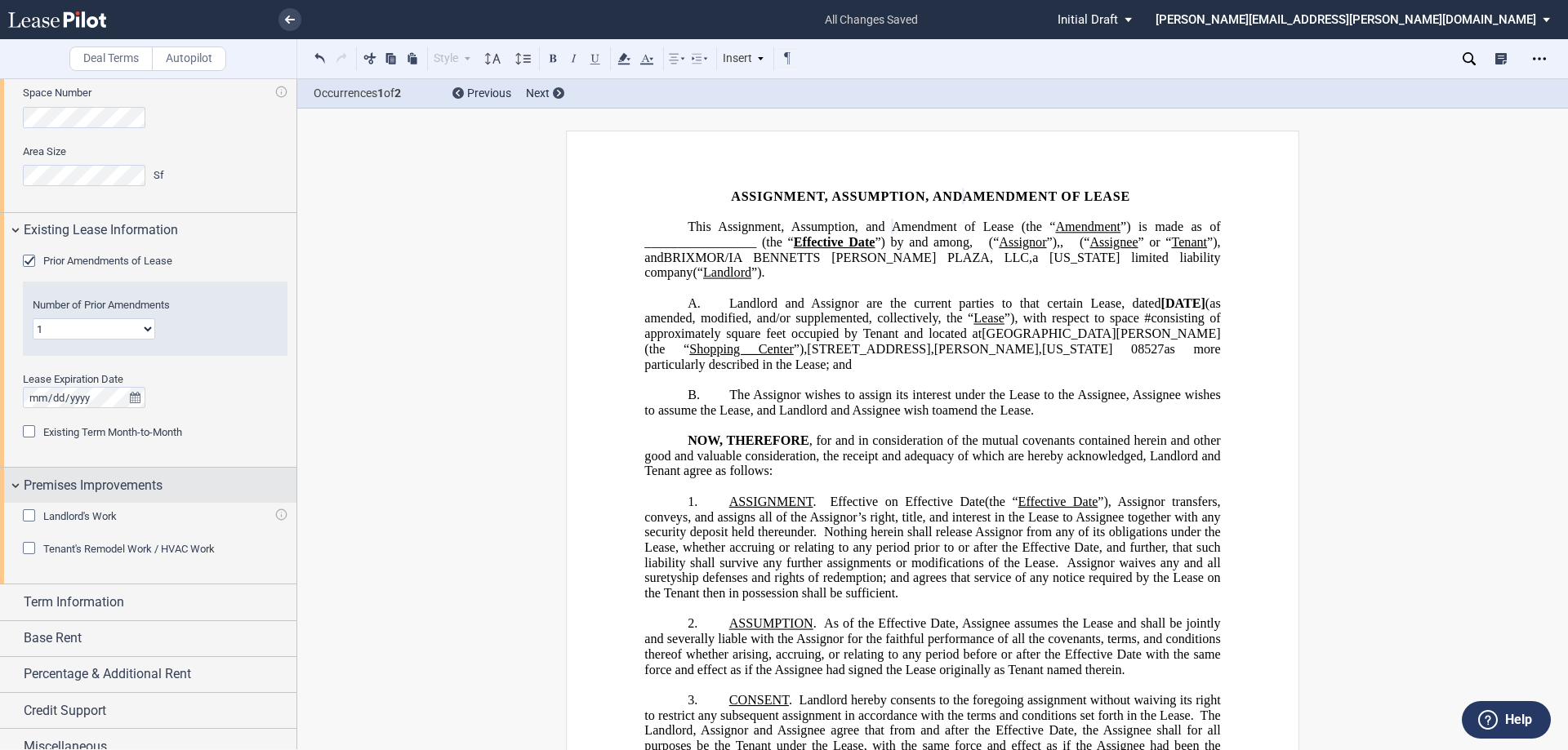
scroll to position [1257, 0]
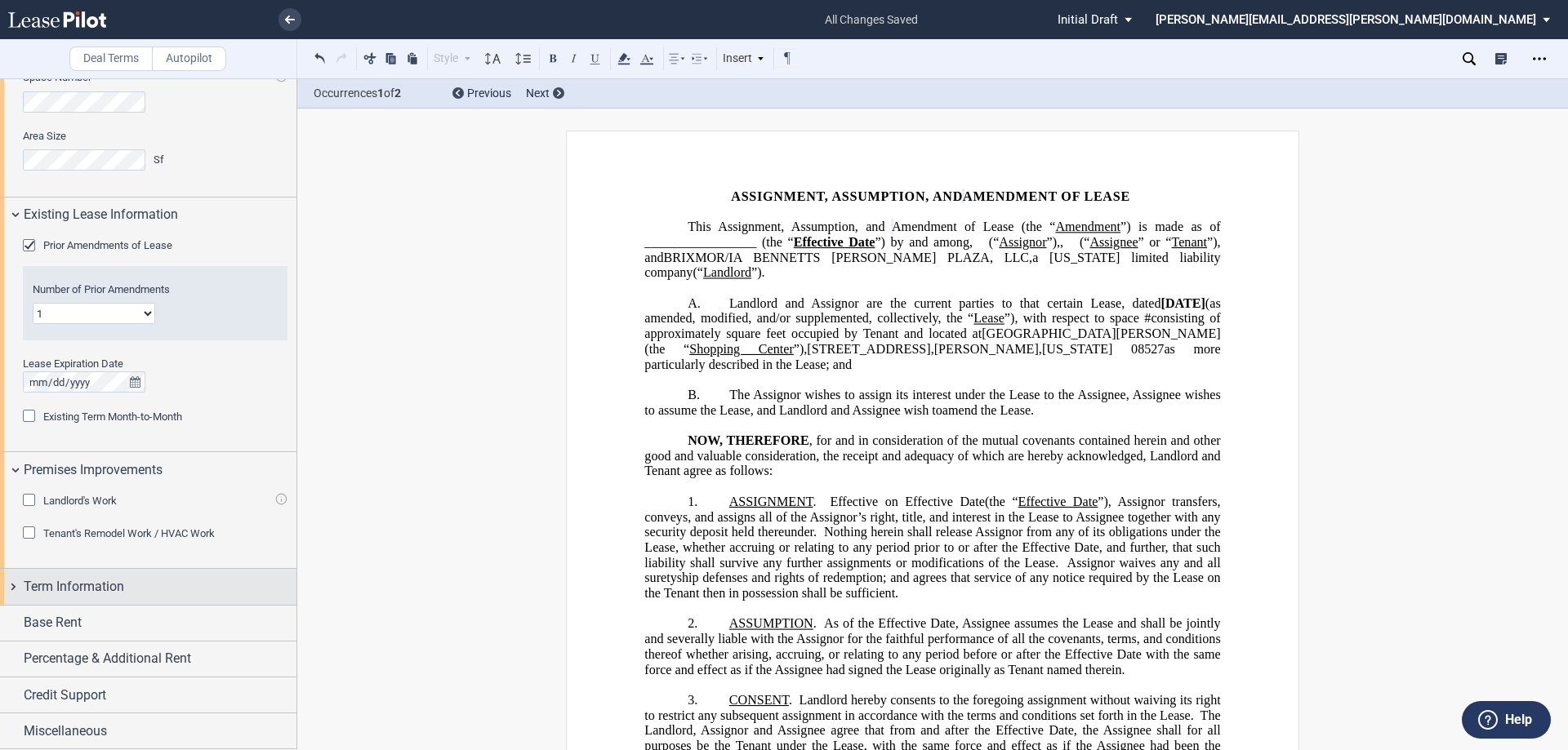
click at [58, 590] on span "Term Information" at bounding box center [73, 586] width 100 height 19
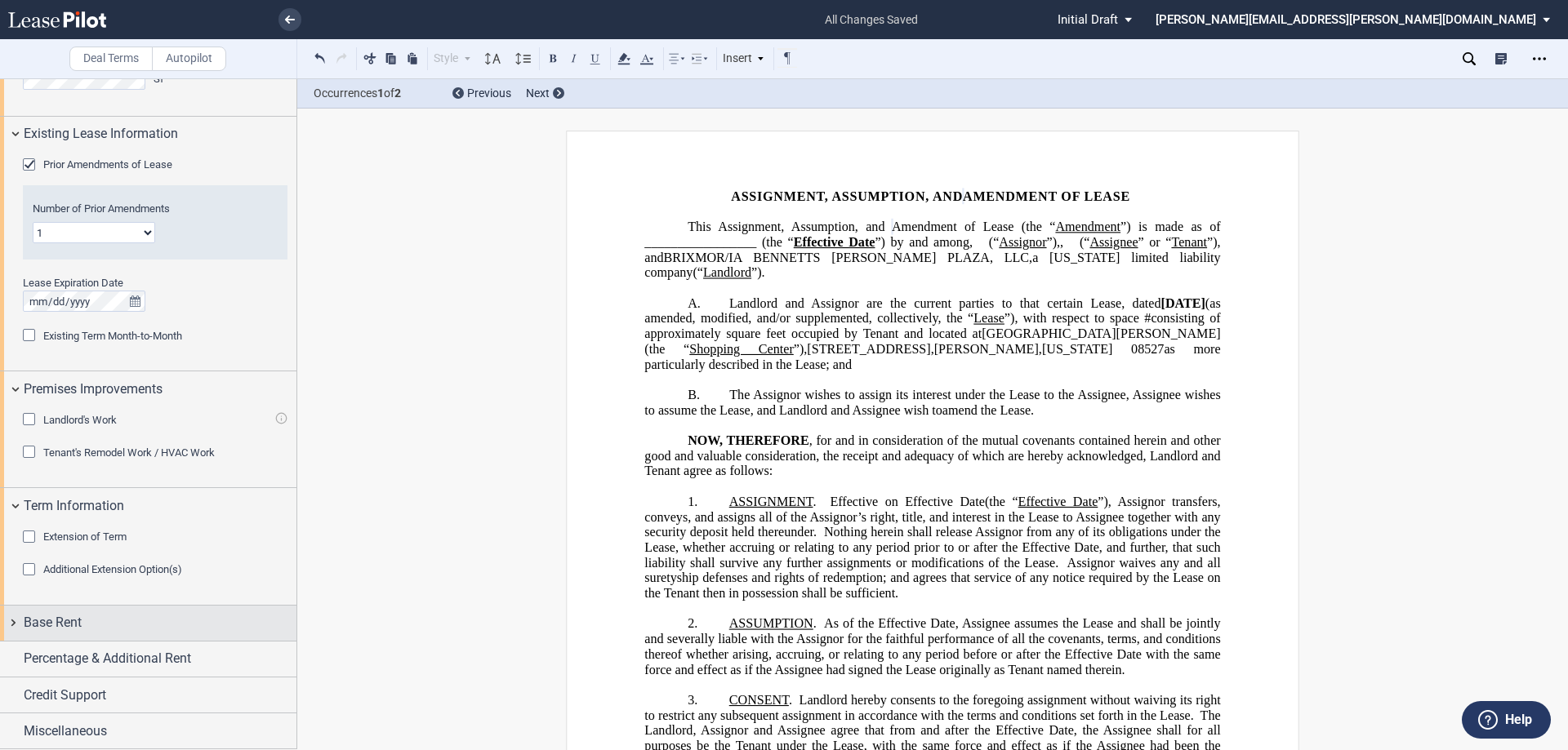
click at [47, 626] on span "Base Rent" at bounding box center [52, 623] width 58 height 19
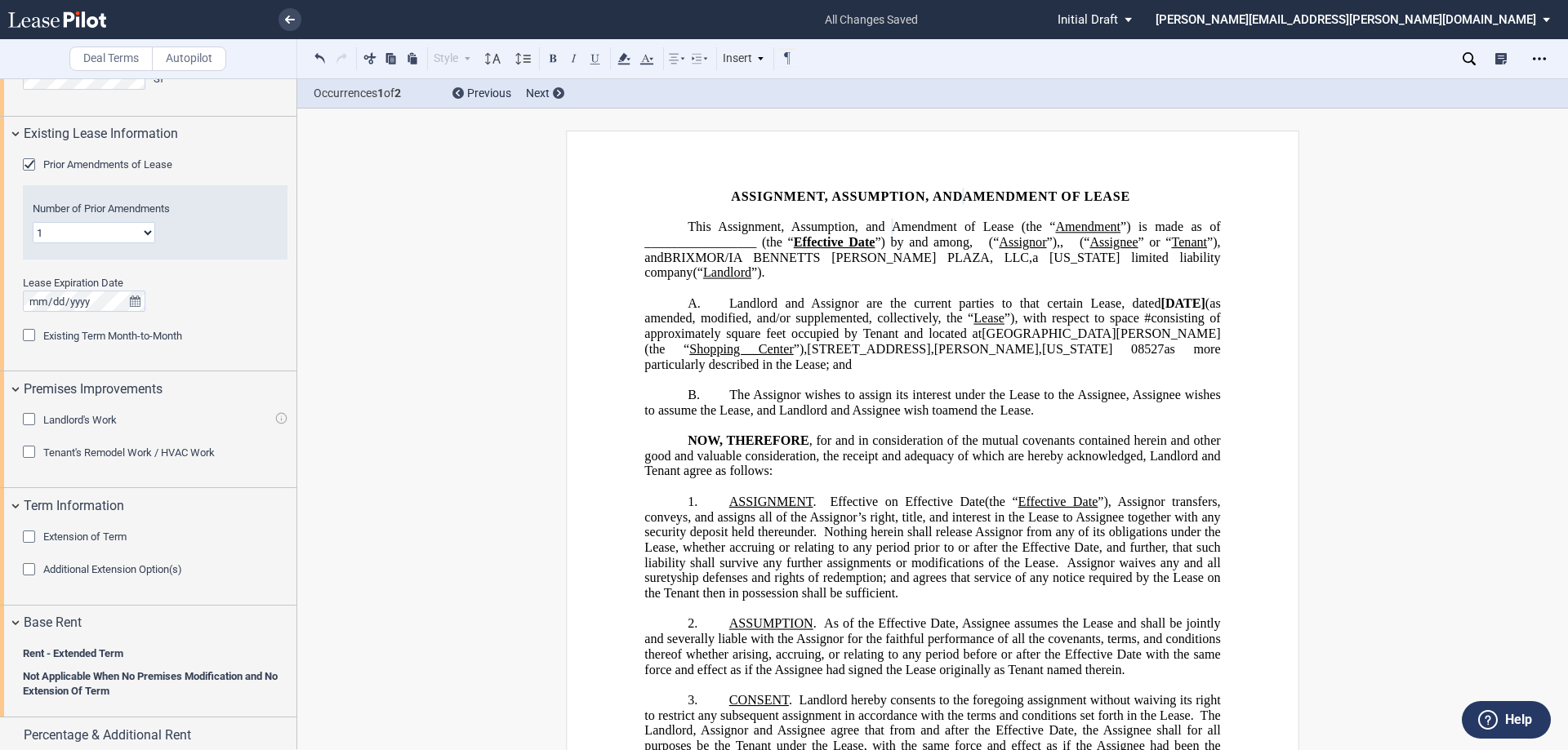
scroll to position [1415, 0]
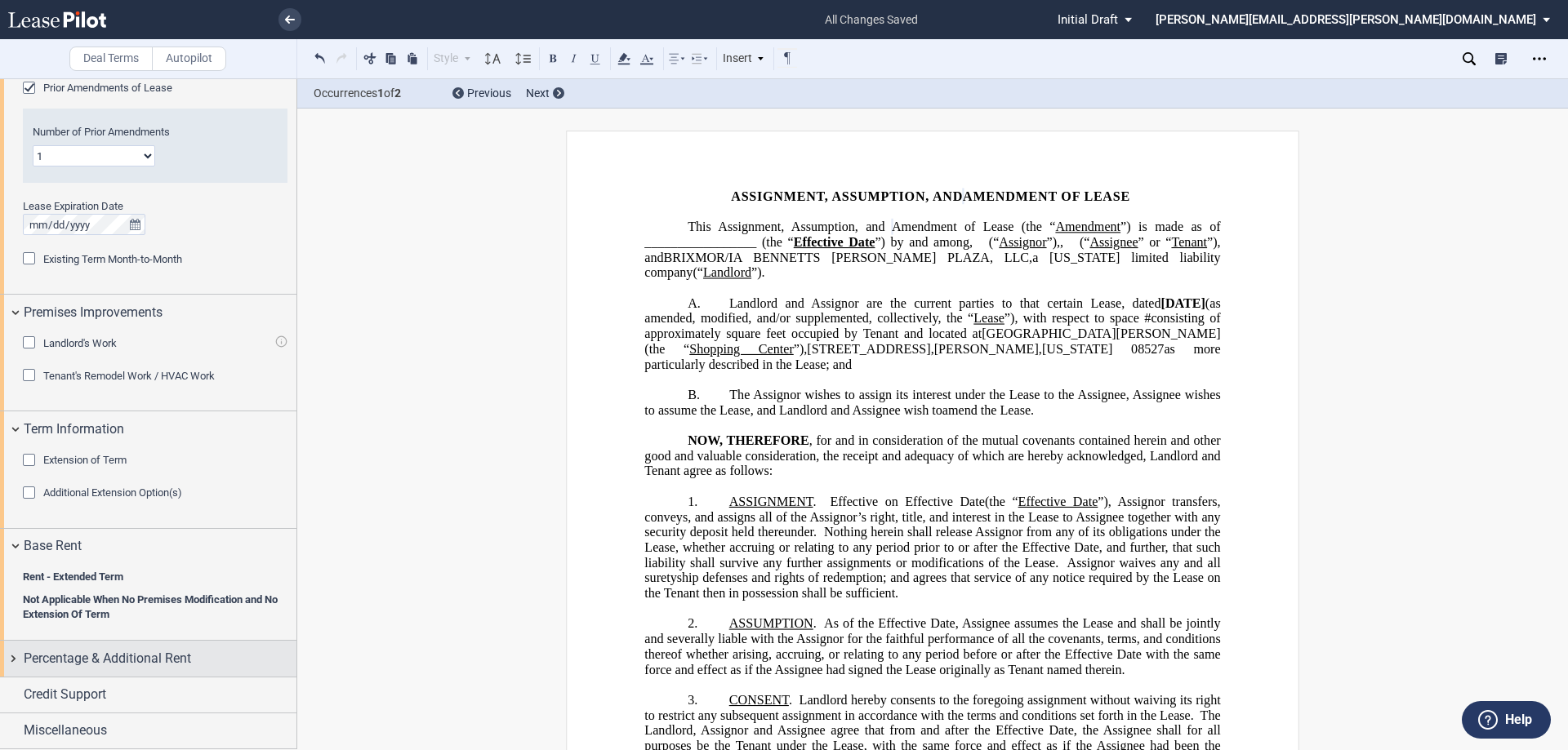
click at [59, 657] on span "Percentage & Additional Rent" at bounding box center [107, 659] width 167 height 19
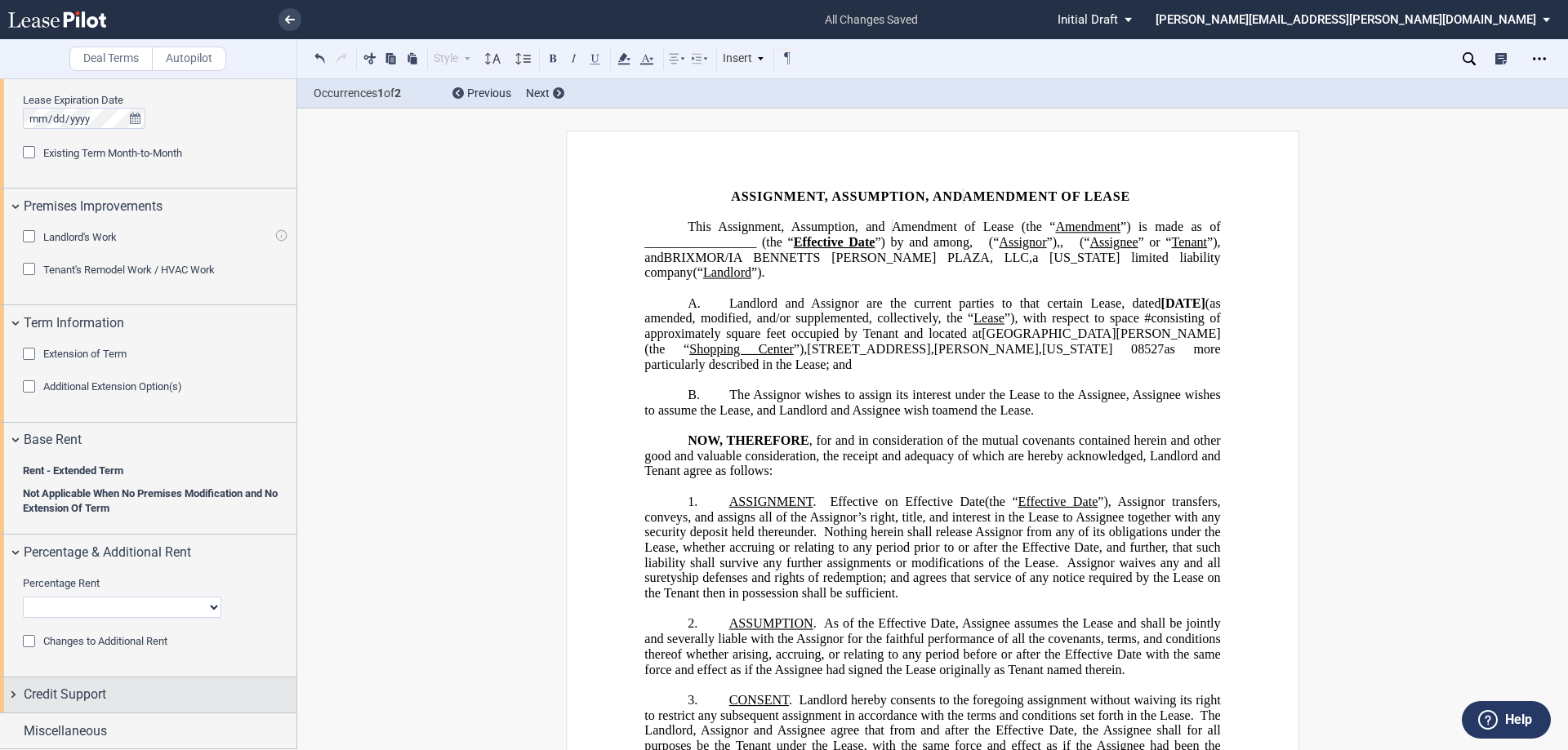
click at [94, 706] on div "Credit Support" at bounding box center [148, 695] width 296 height 35
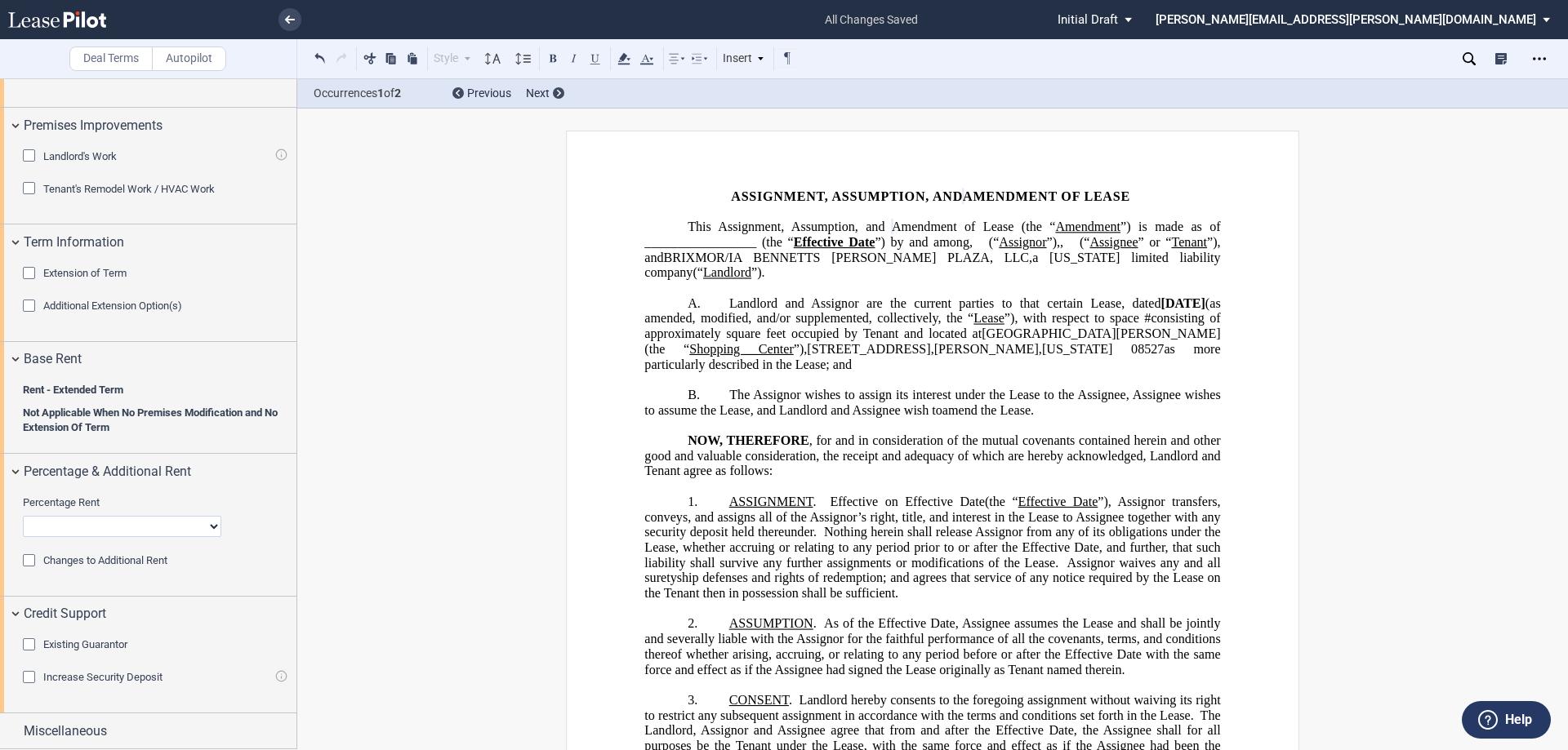
click at [39, 640] on div "Existing Guarantor" at bounding box center [31, 646] width 17 height 17
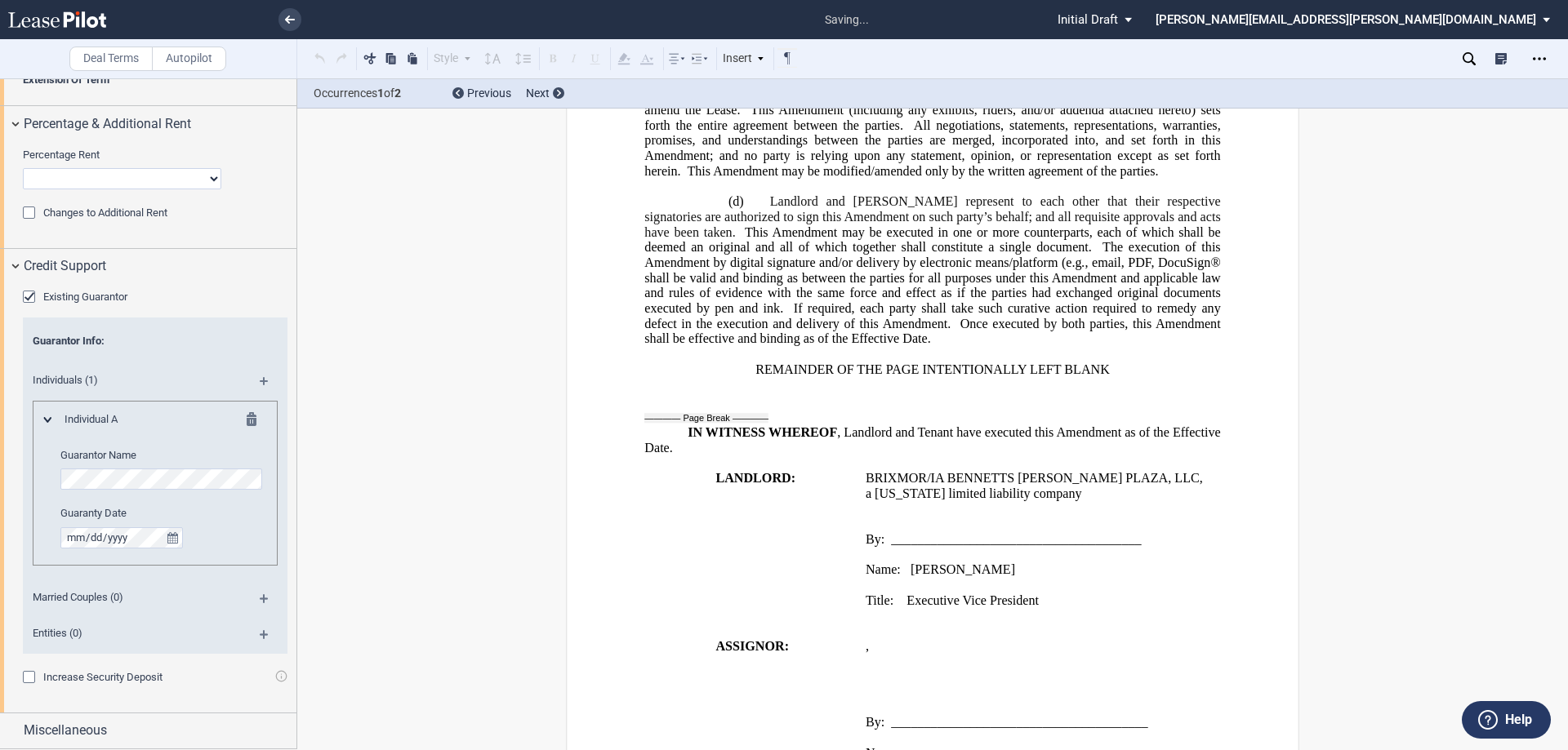
scroll to position [2003, 0]
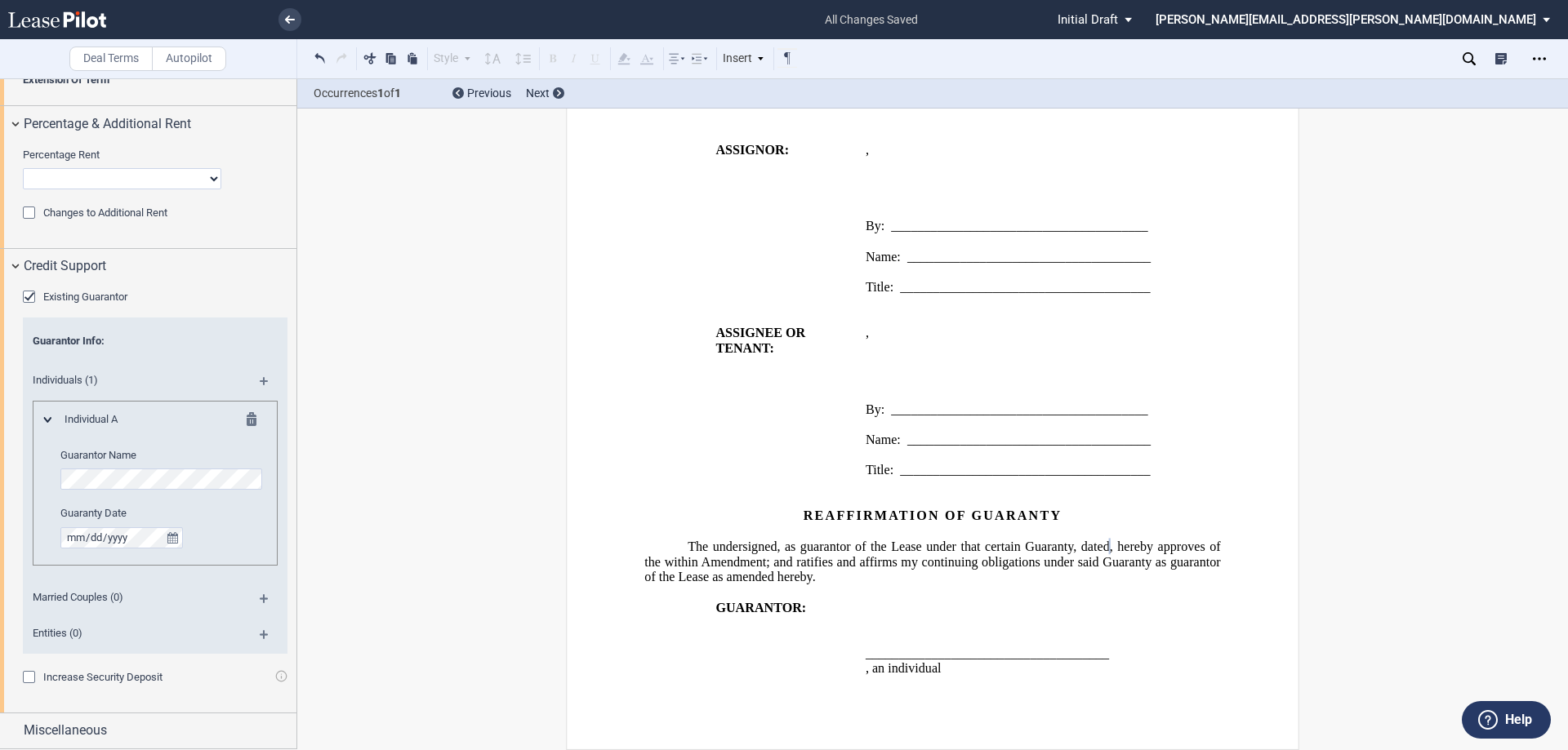
click at [28, 677] on div "Increase Security Deposit" at bounding box center [31, 679] width 17 height 17
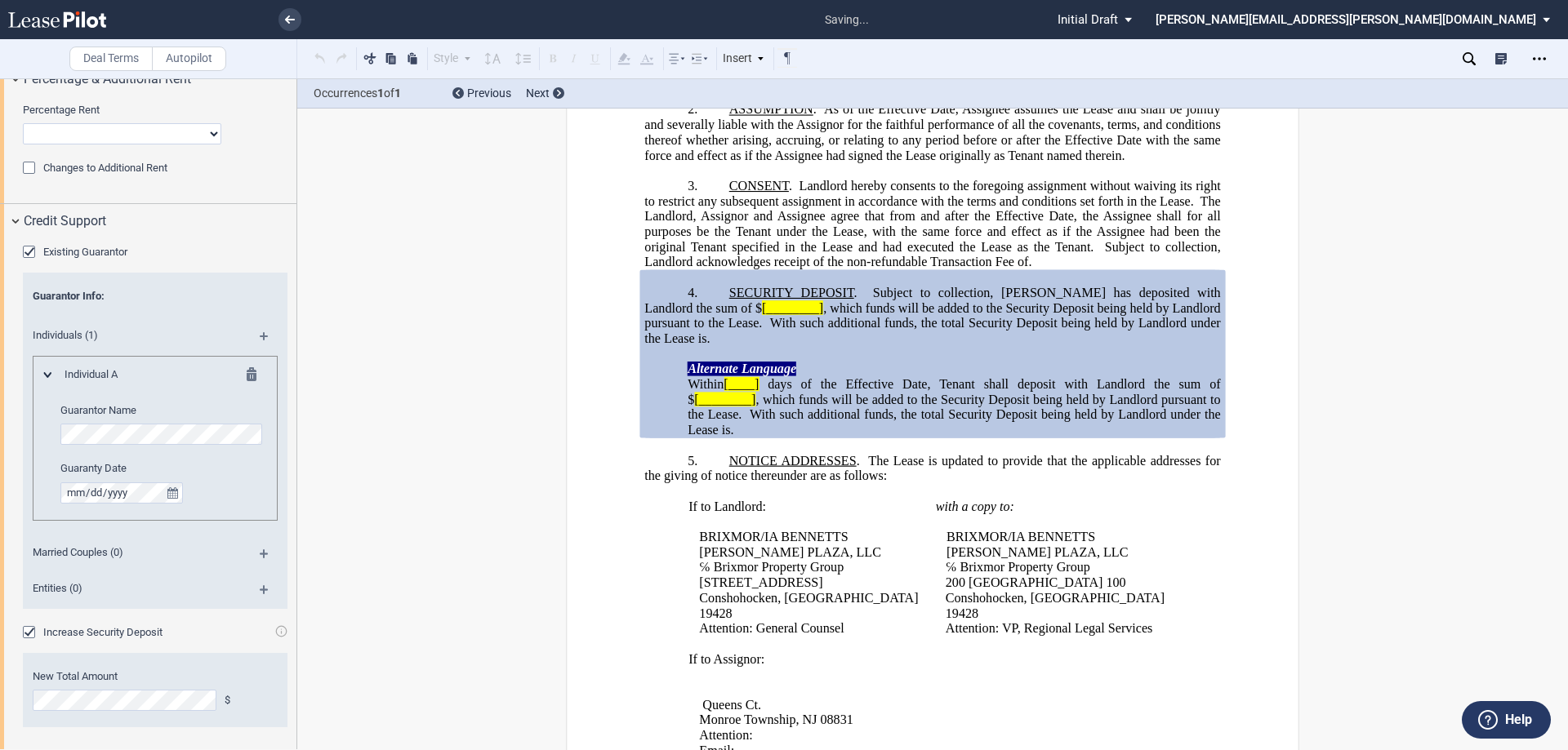
scroll to position [2035, 0]
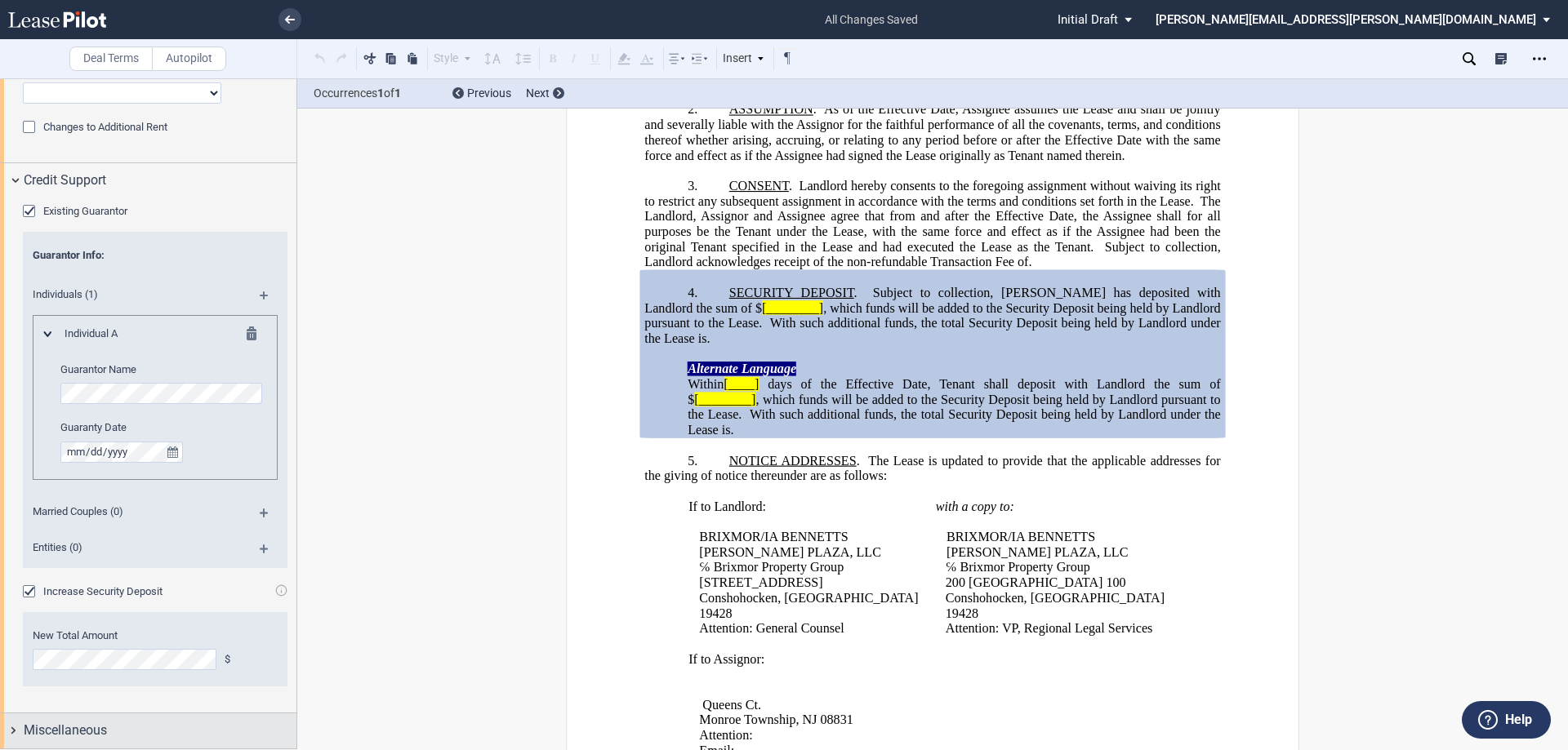
click at [22, 728] on div "Miscellaneous" at bounding box center [148, 731] width 296 height 35
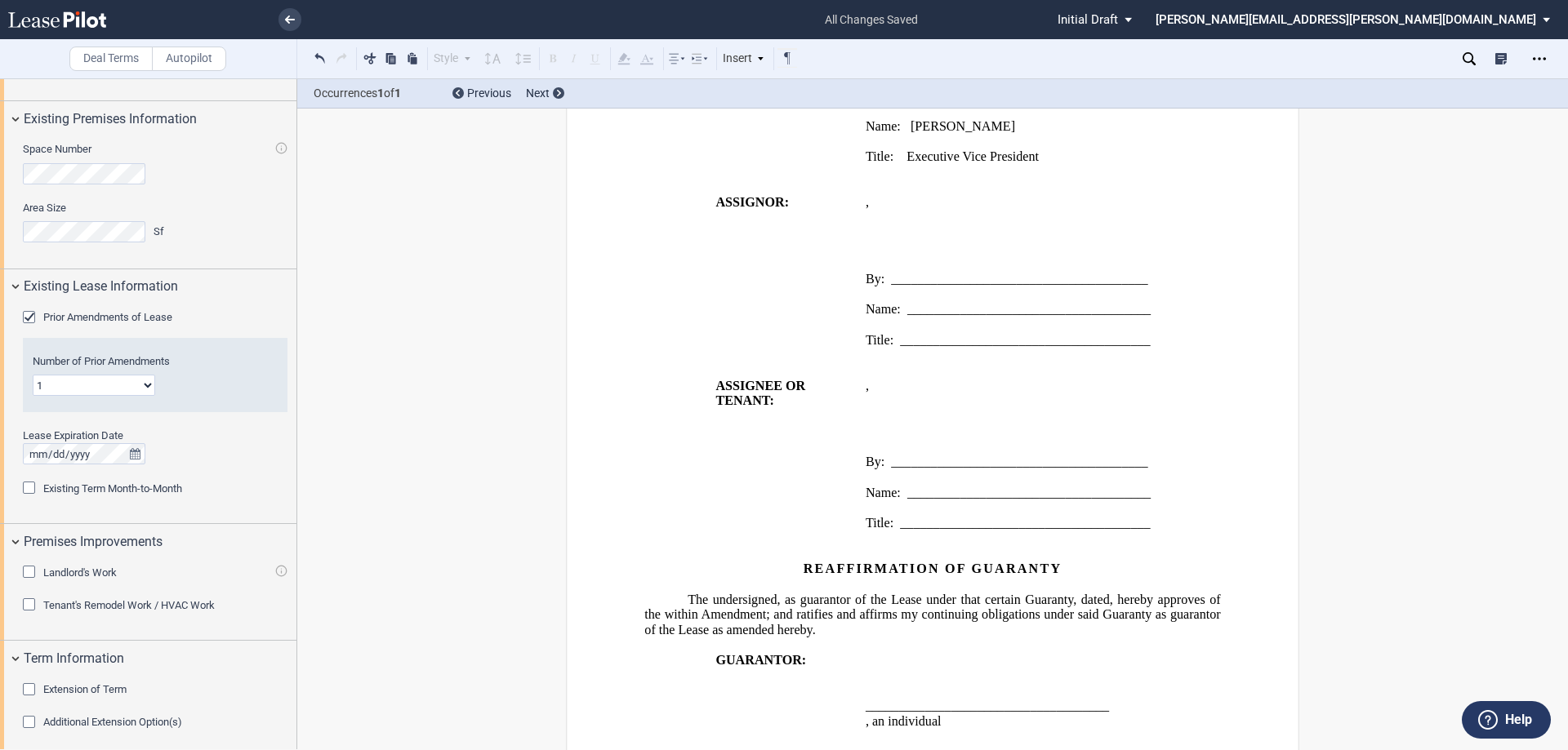
scroll to position [2171, 0]
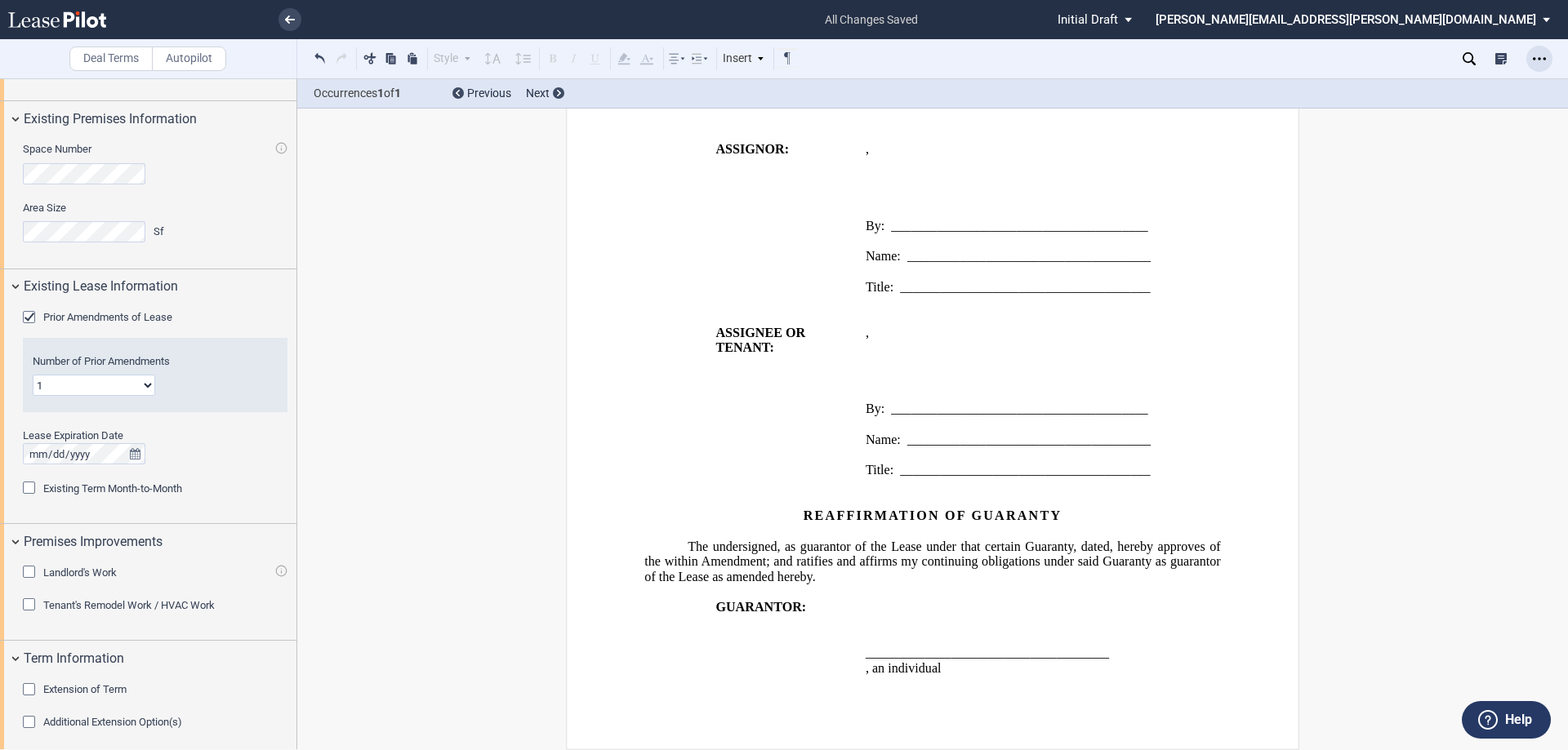
click at [1537, 54] on icon "Open Lease options menu" at bounding box center [1539, 58] width 13 height 13
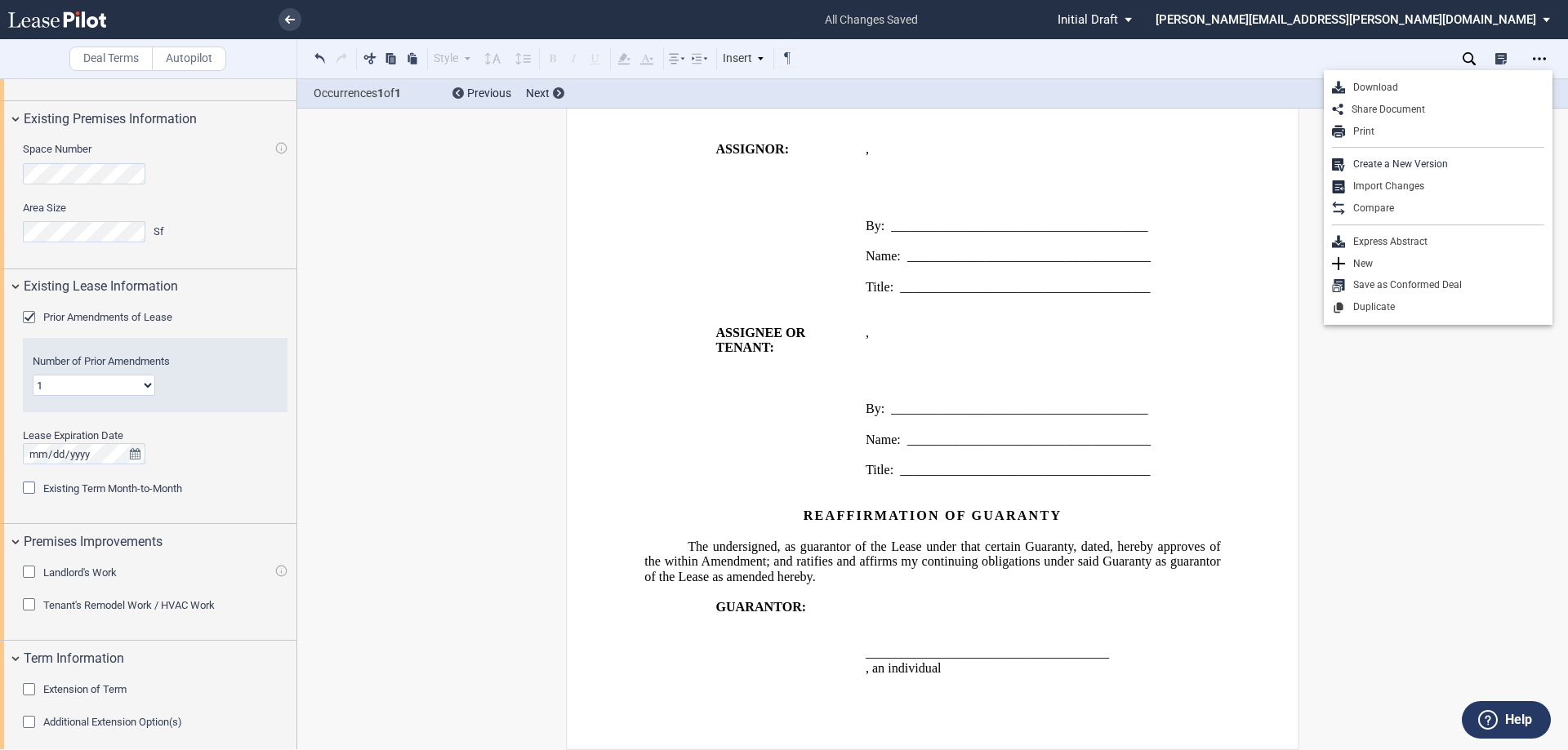
click at [1363, 84] on div "Download" at bounding box center [1444, 88] width 200 height 14
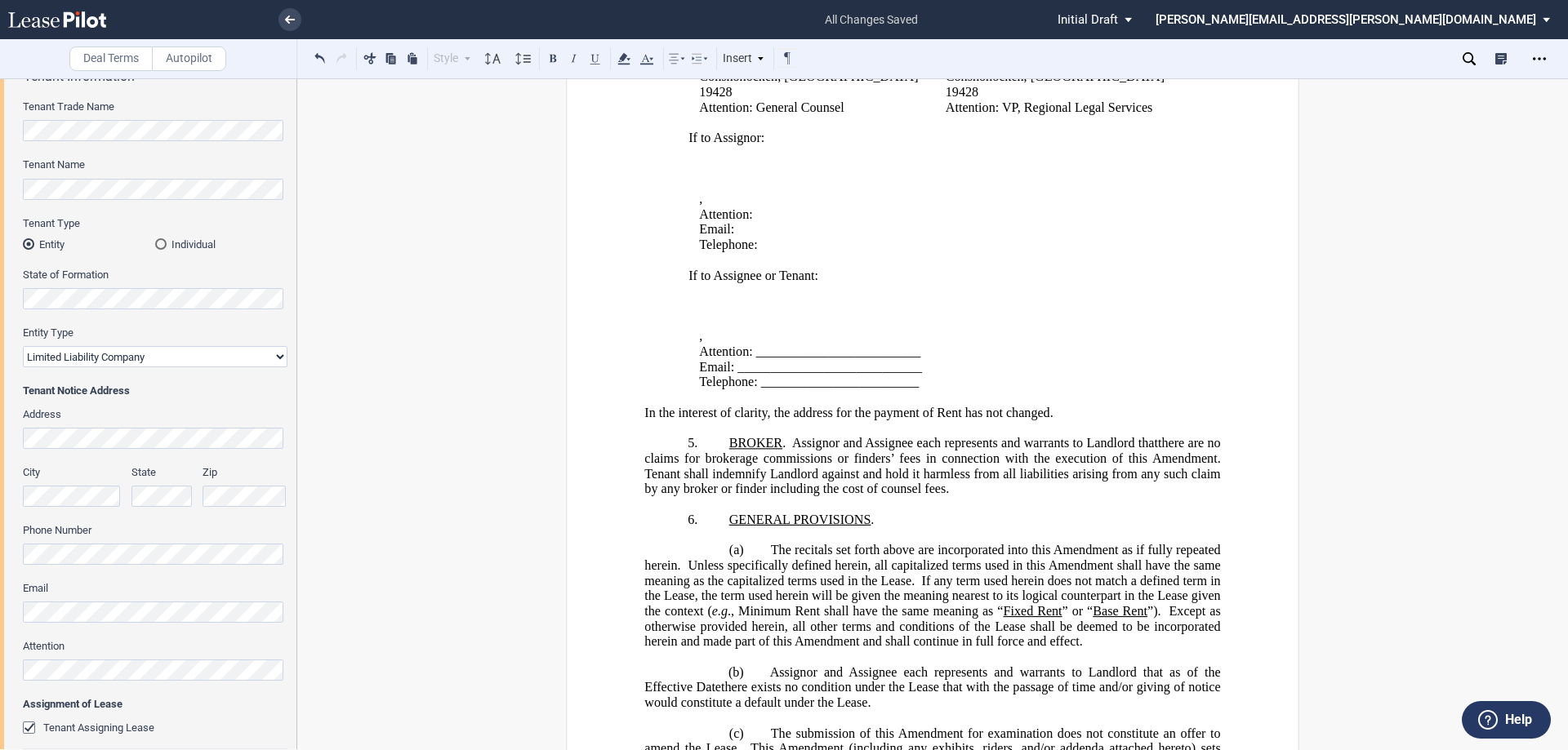
scroll to position [833, 0]
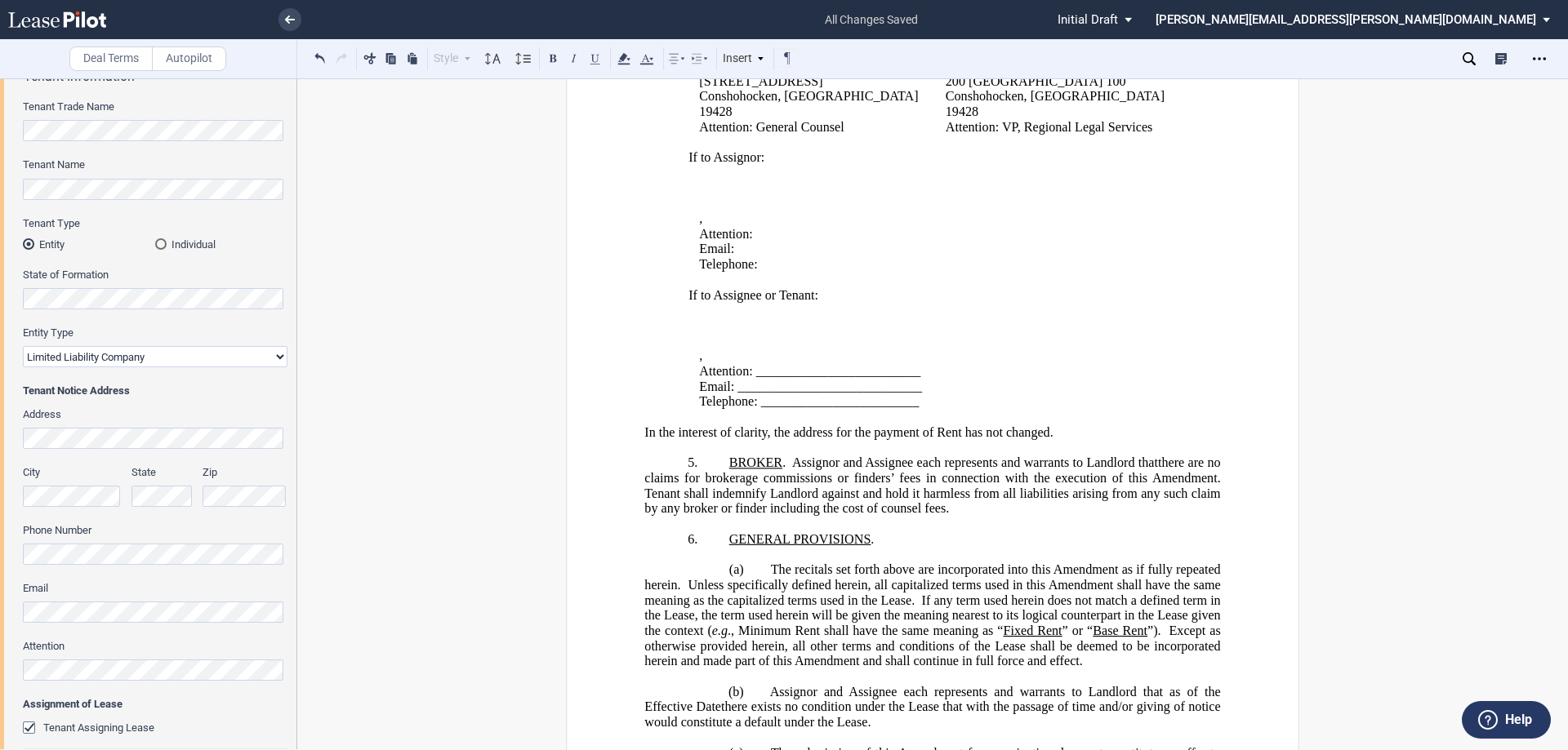
click at [713, 201] on p "﻿ ﻿" at bounding box center [940, 204] width 484 height 16
click at [770, 217] on td "If to Assignor: ﻿ ﻿ ﻿ ﻿ ﻿ ﻿Queens Ct. ﻿ ﻿ , ﻿ ﻿ ﻿ ﻿ Attention: ﻿ ﻿ Email: ﻿ ﻿ T…" at bounding box center [936, 280] width 506 height 260
click at [853, 220] on span at bounding box center [855, 219] width 3 height 15
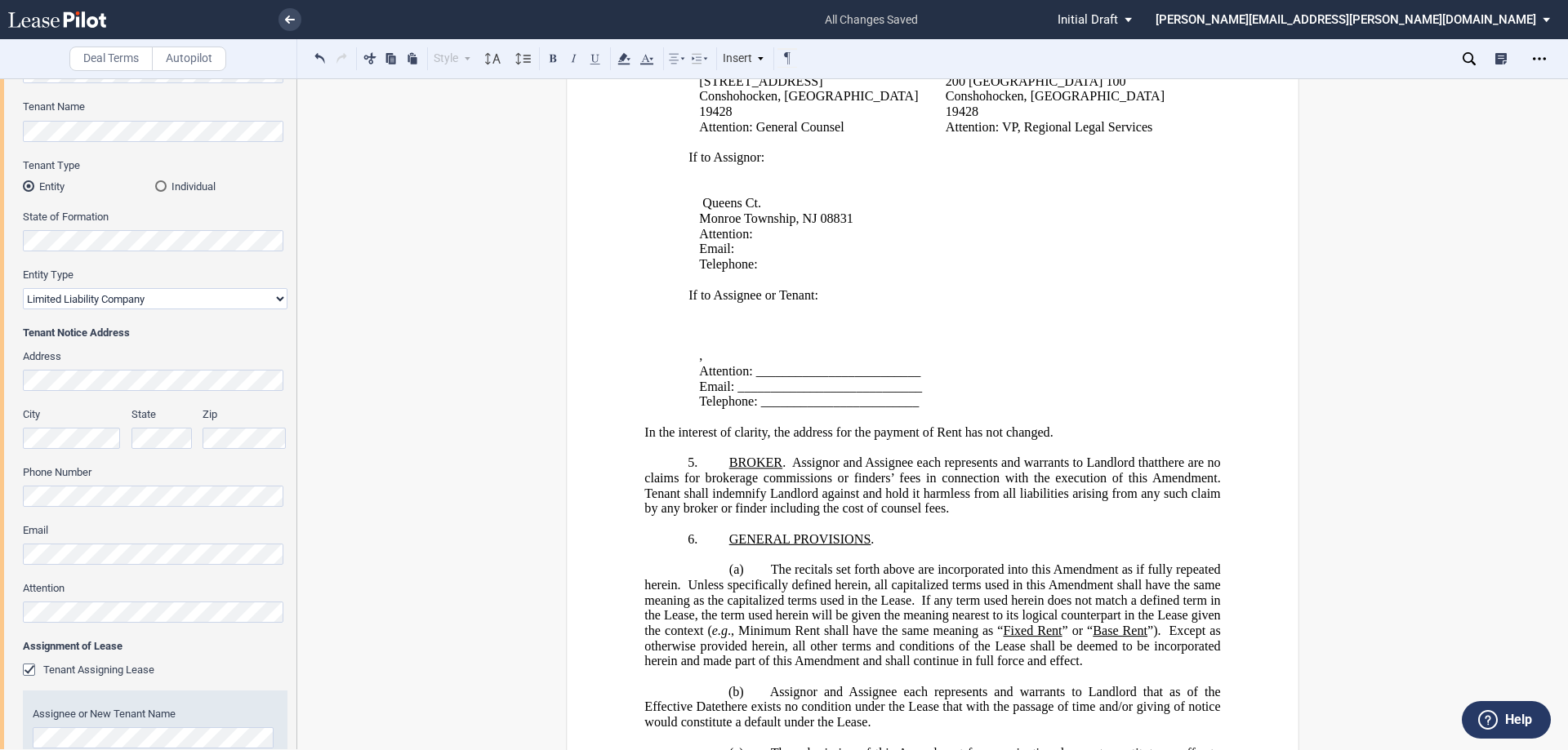
click at [859, 286] on p "﻿" at bounding box center [935, 280] width 494 height 16
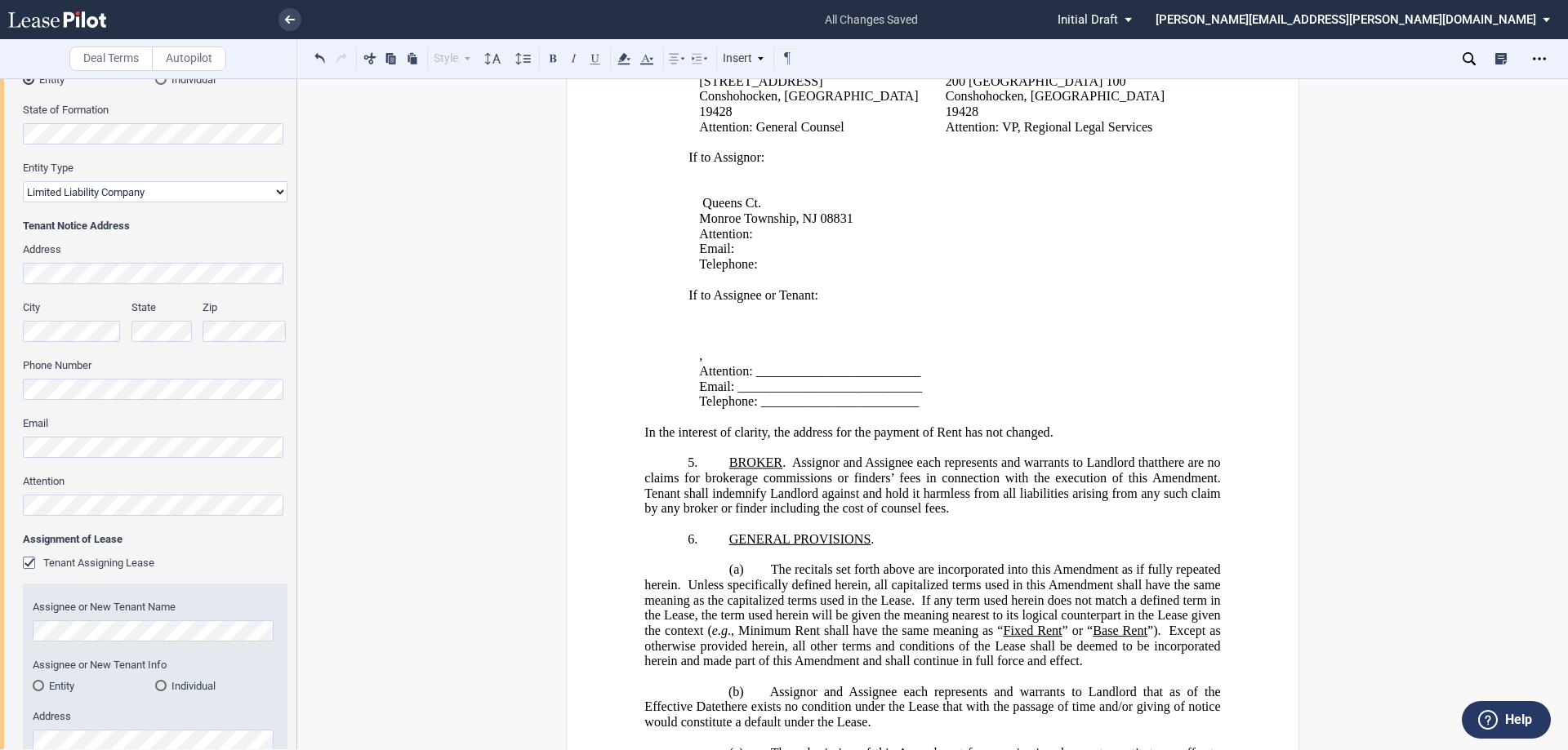
scroll to position [247, 0]
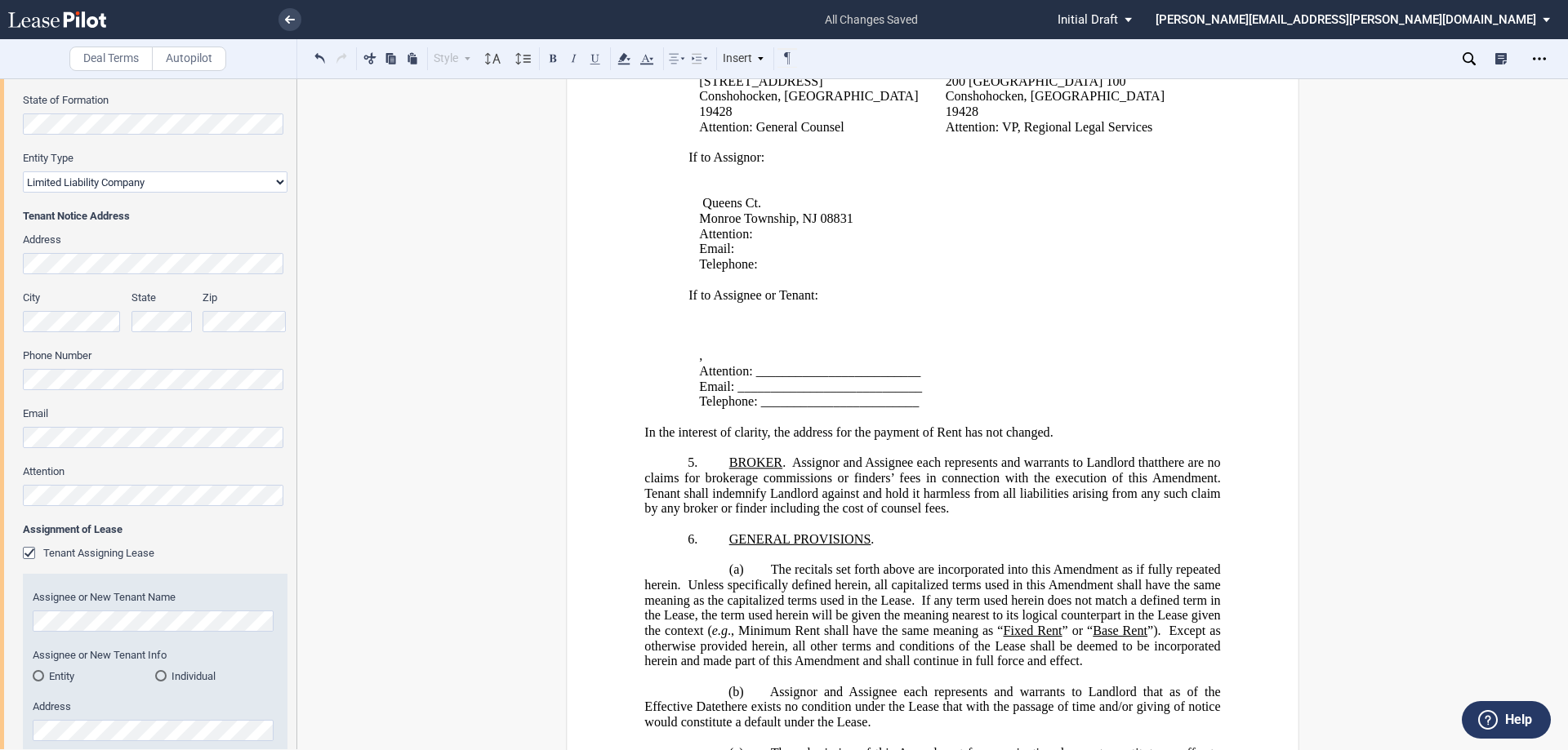
click at [744, 247] on p "Email: ﻿ ﻿" at bounding box center [940, 249] width 484 height 16
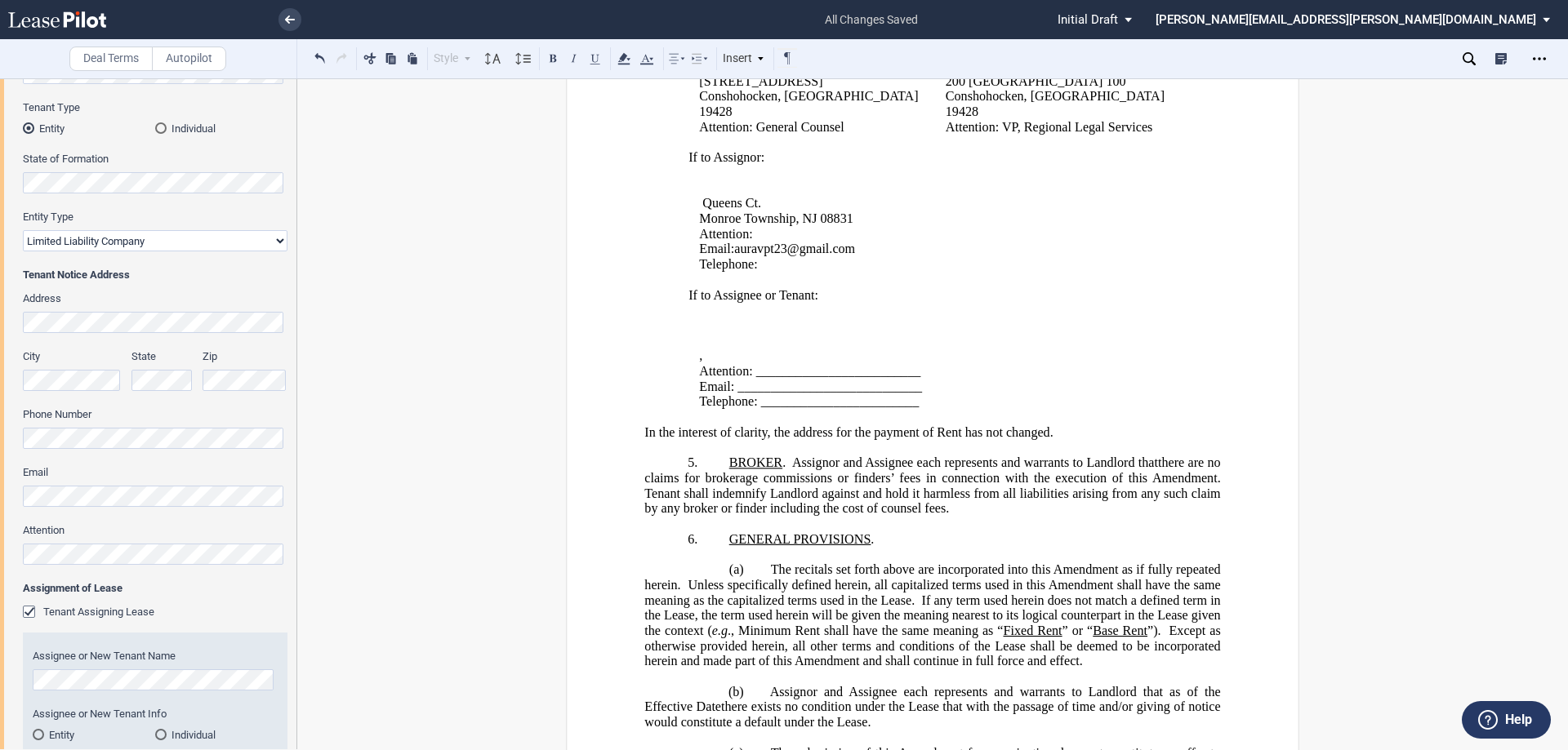
click at [766, 259] on p "Telephone: ﻿ ﻿" at bounding box center [940, 265] width 484 height 16
drag, startPoint x: 753, startPoint y: 371, endPoint x: 928, endPoint y: 370, distance: 175.0
click at [928, 370] on p "Attention: _________________________" at bounding box center [940, 372] width 484 height 16
drag, startPoint x: 735, startPoint y: 387, endPoint x: 927, endPoint y: 382, distance: 192.1
click at [927, 382] on p "Email: ____________________________" at bounding box center [940, 387] width 484 height 16
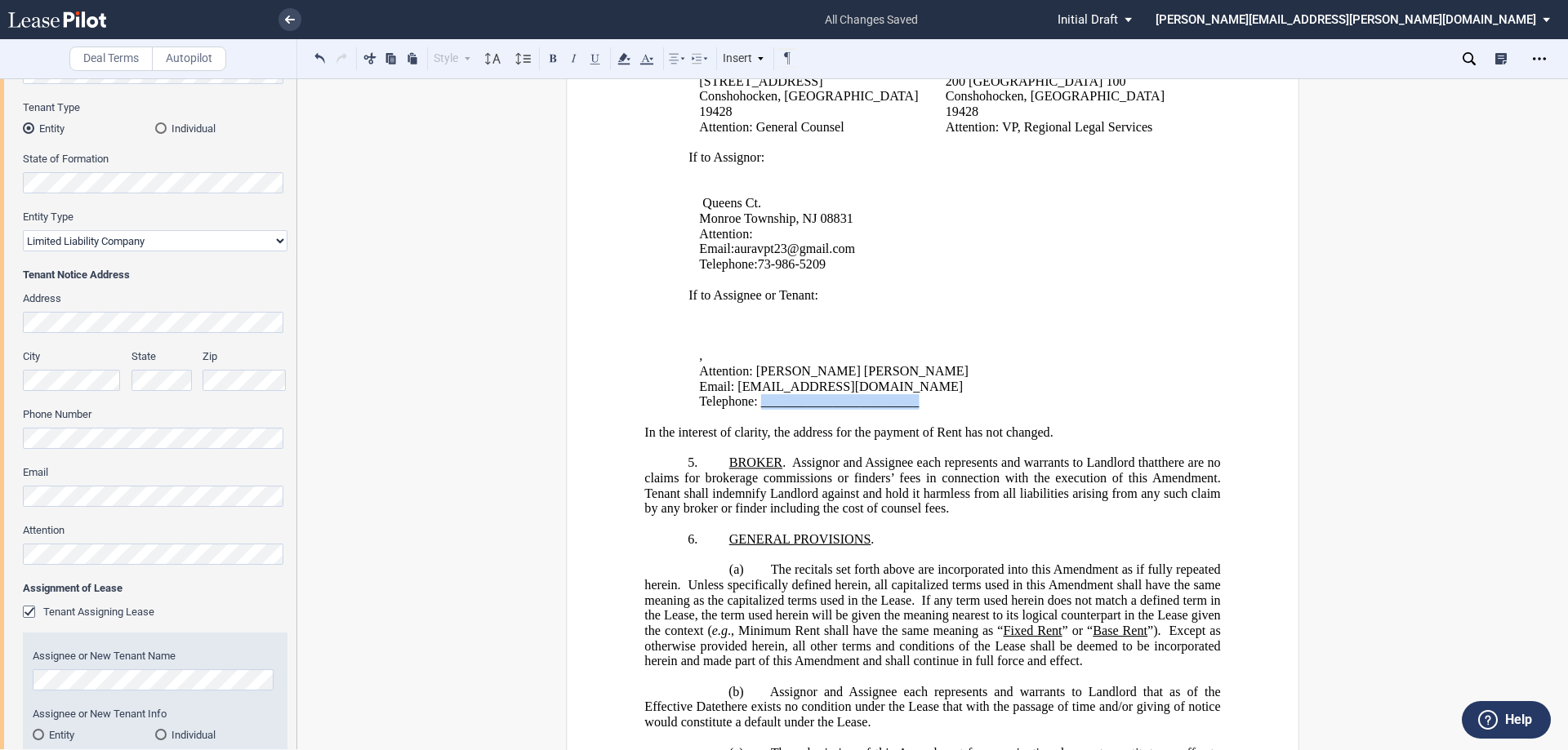
drag, startPoint x: 759, startPoint y: 407, endPoint x: 914, endPoint y: 395, distance: 155.5
click at [914, 395] on span "Telephone: ________________________" at bounding box center [809, 402] width 220 height 15
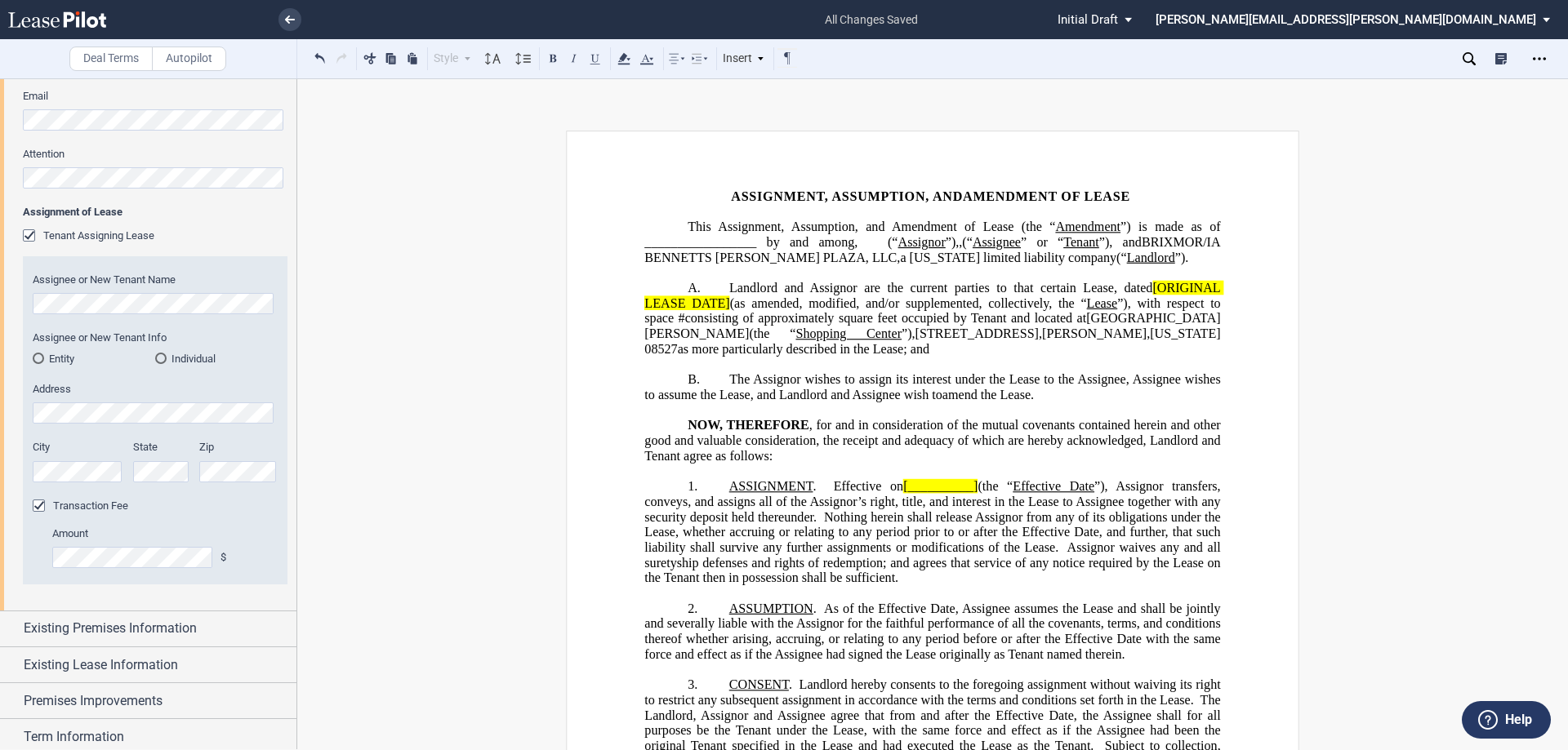
scroll to position [596, 0]
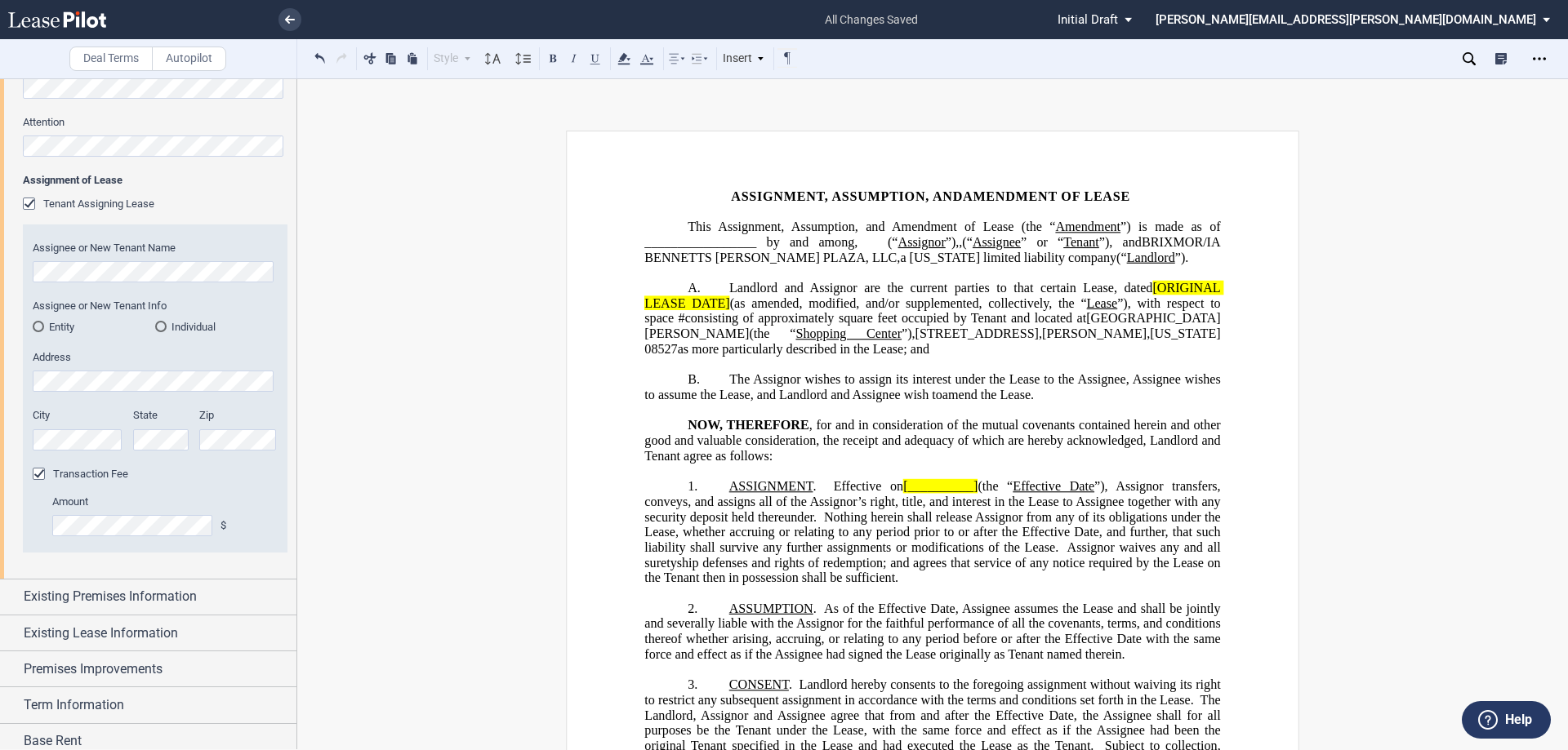
click at [37, 330] on div "Entity" at bounding box center [37, 326] width 11 height 11
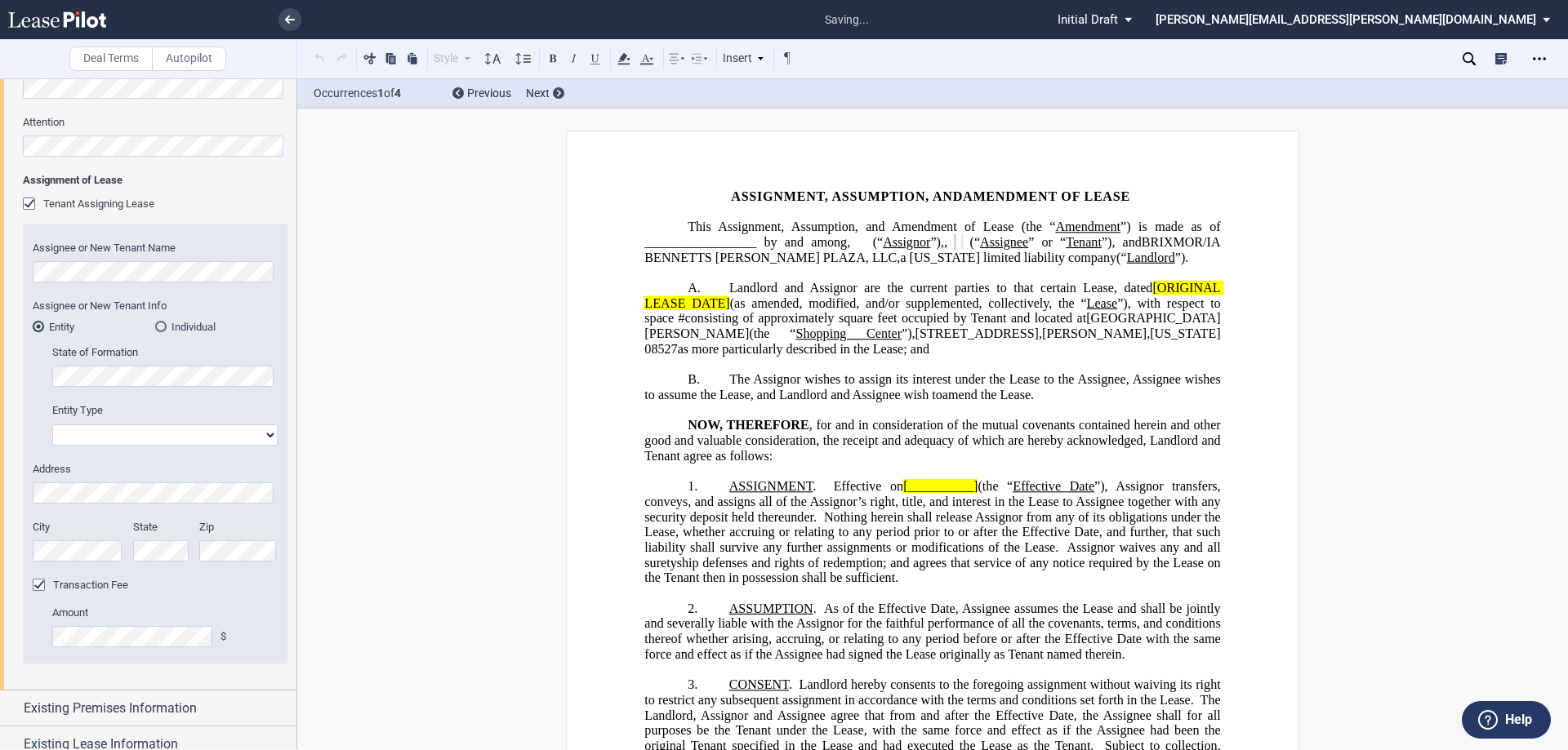
click at [271, 441] on select "Corporation Limited Liability Company General Partnership Limited Partnership O…" at bounding box center [165, 435] width 226 height 21
select select "limited liability company"
click at [52, 424] on select "Corporation Limited Liability Company General Partnership Limited Partnership O…" at bounding box center [165, 435] width 226 height 21
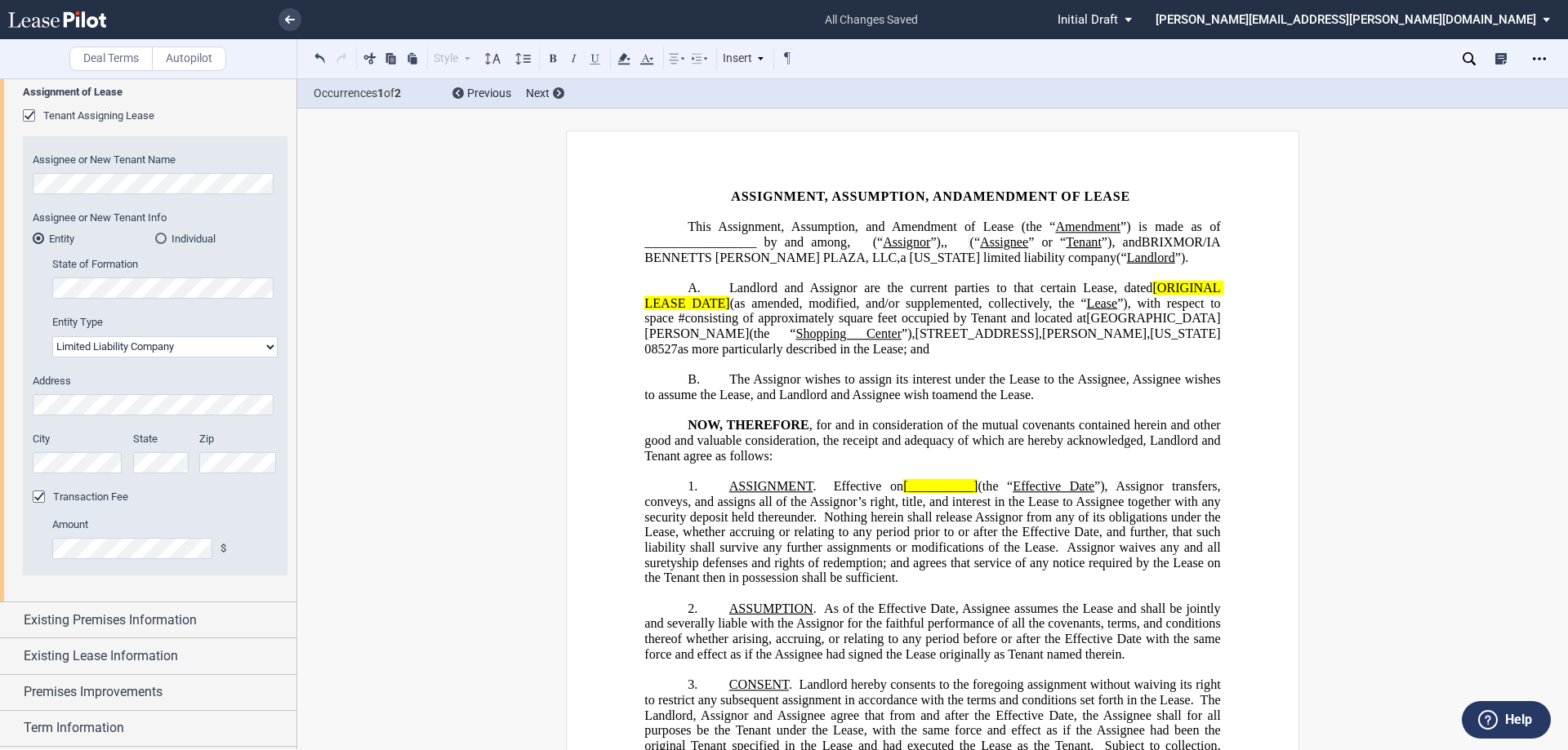
scroll to position [826, 0]
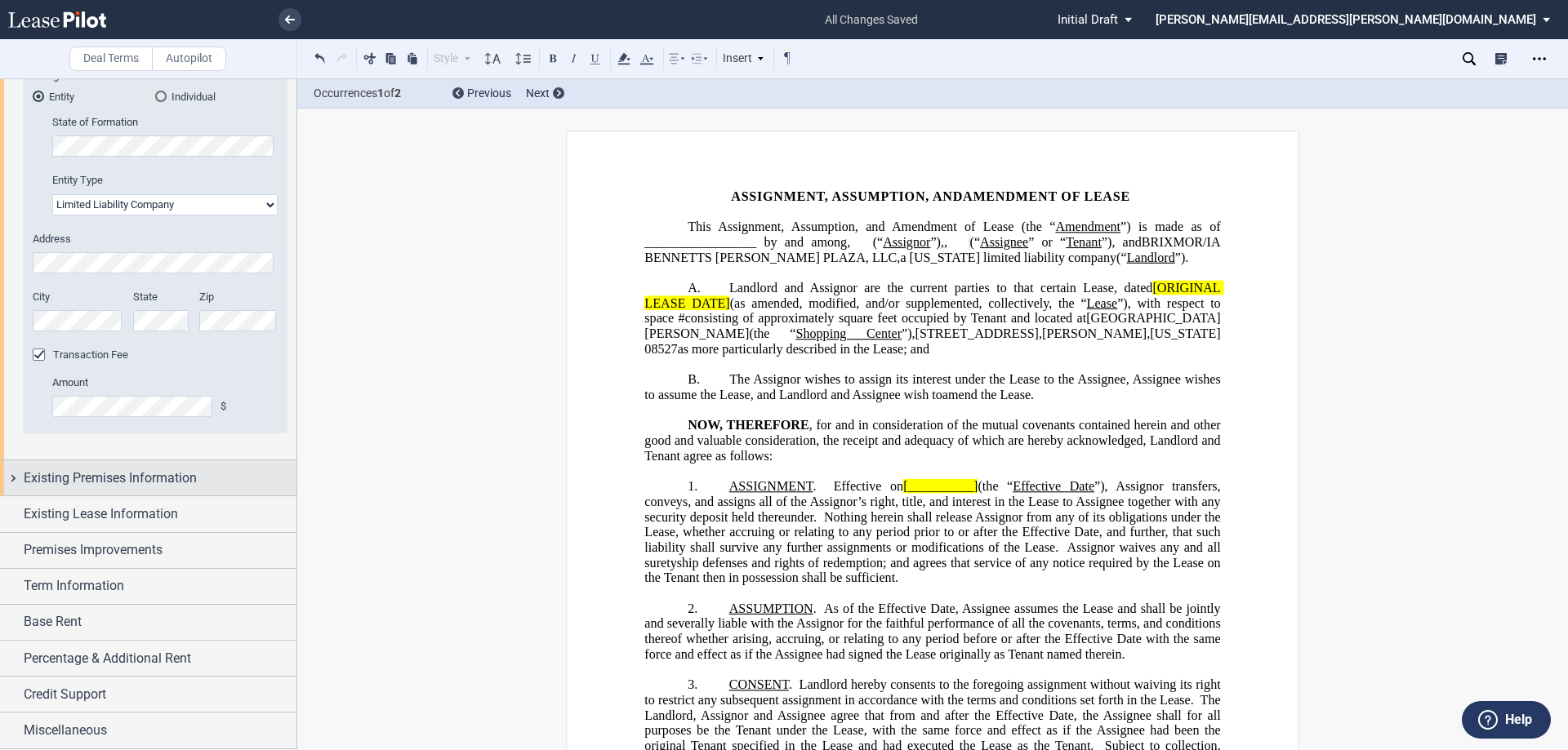
click at [110, 483] on span "Existing Premises Information" at bounding box center [110, 478] width 173 height 19
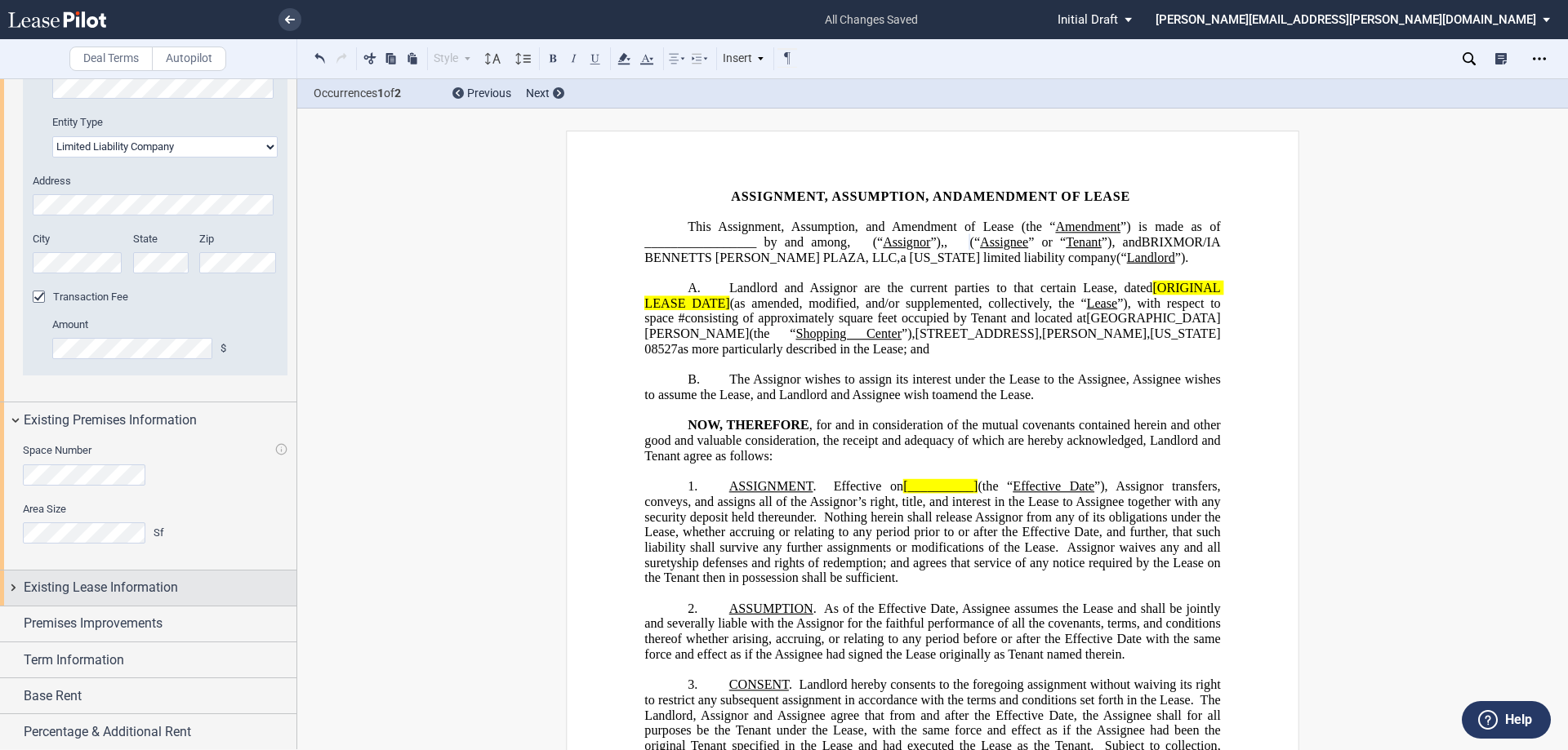
scroll to position [957, 0]
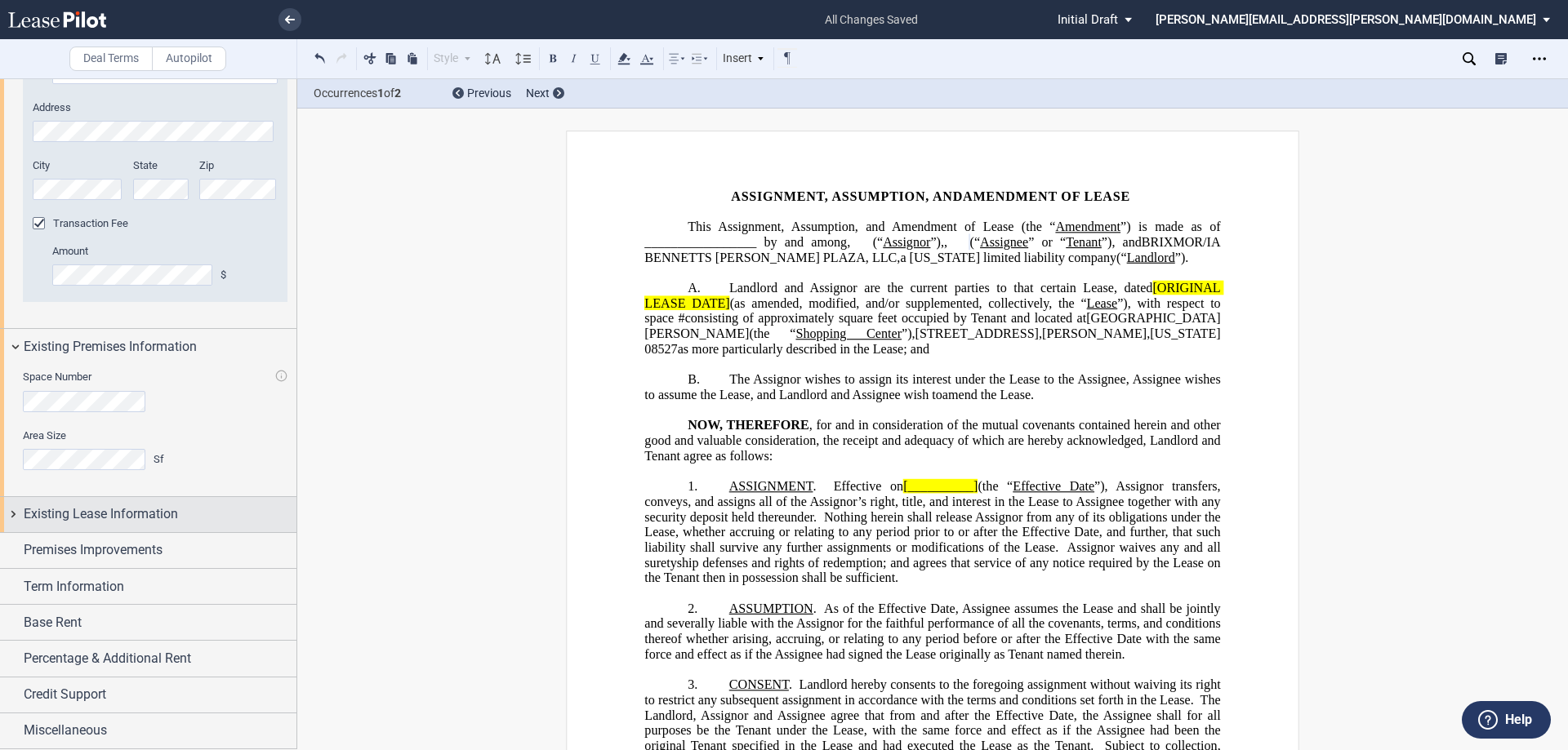
click at [83, 513] on span "Existing Lease Information" at bounding box center [100, 514] width 154 height 19
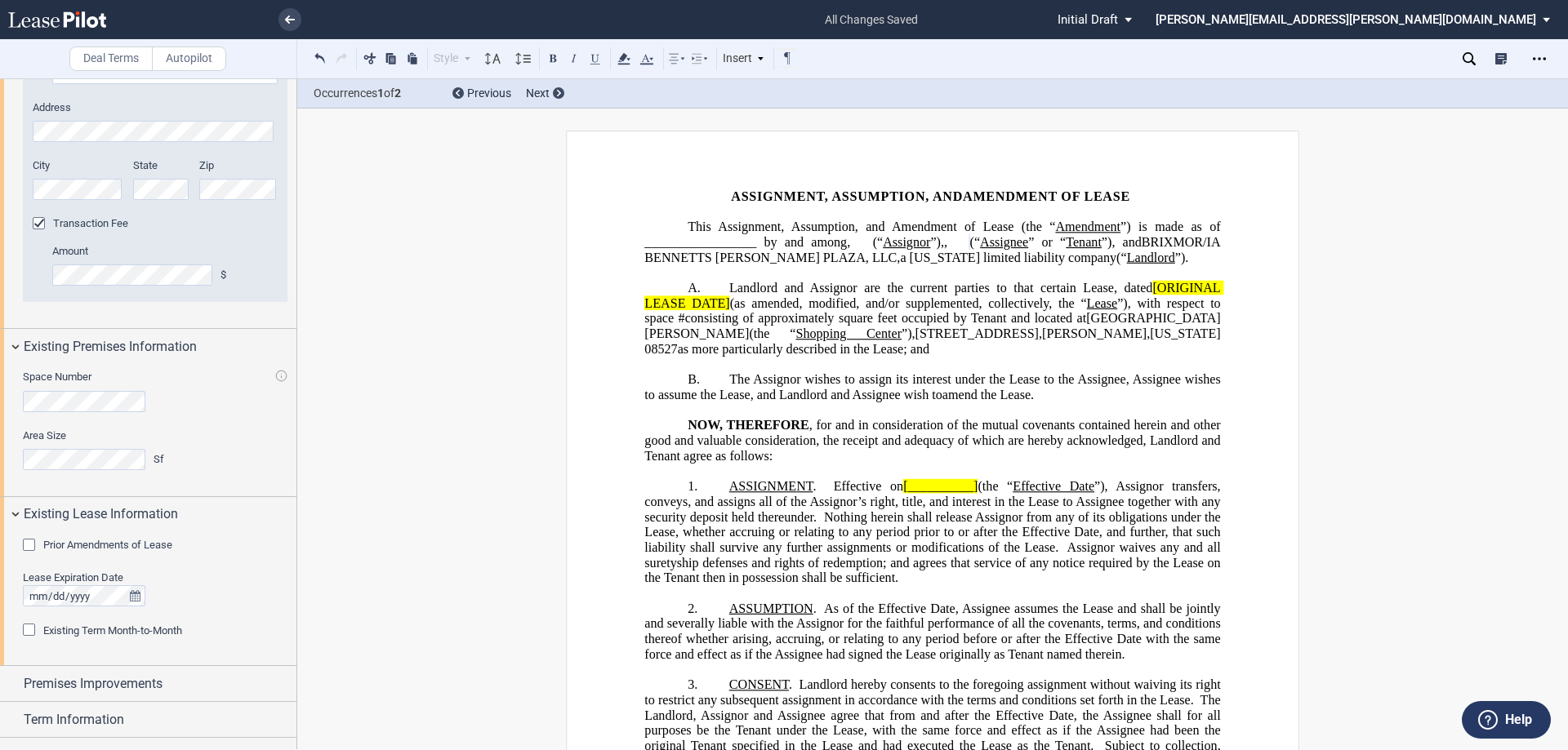
click at [27, 548] on div "Prior Amendments of Lease" at bounding box center [31, 546] width 17 height 17
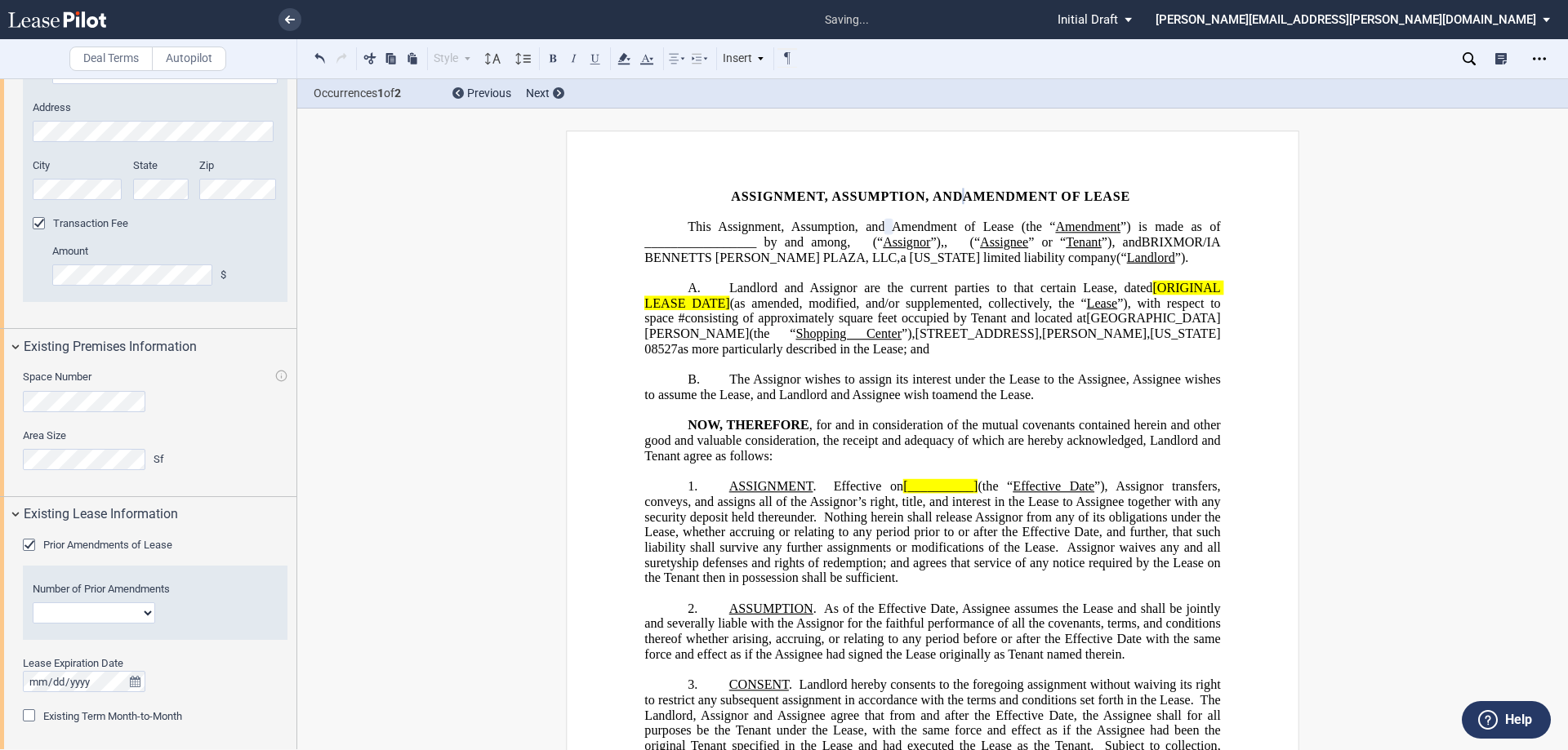
click at [136, 615] on select "1 2 3 4 5 6 7 8 9 10 11 12" at bounding box center [93, 613] width 123 height 21
select select "number:1"
click at [32, 603] on select "1 2 3 4 5 6 7 8 9 10 11 12" at bounding box center [93, 613] width 123 height 21
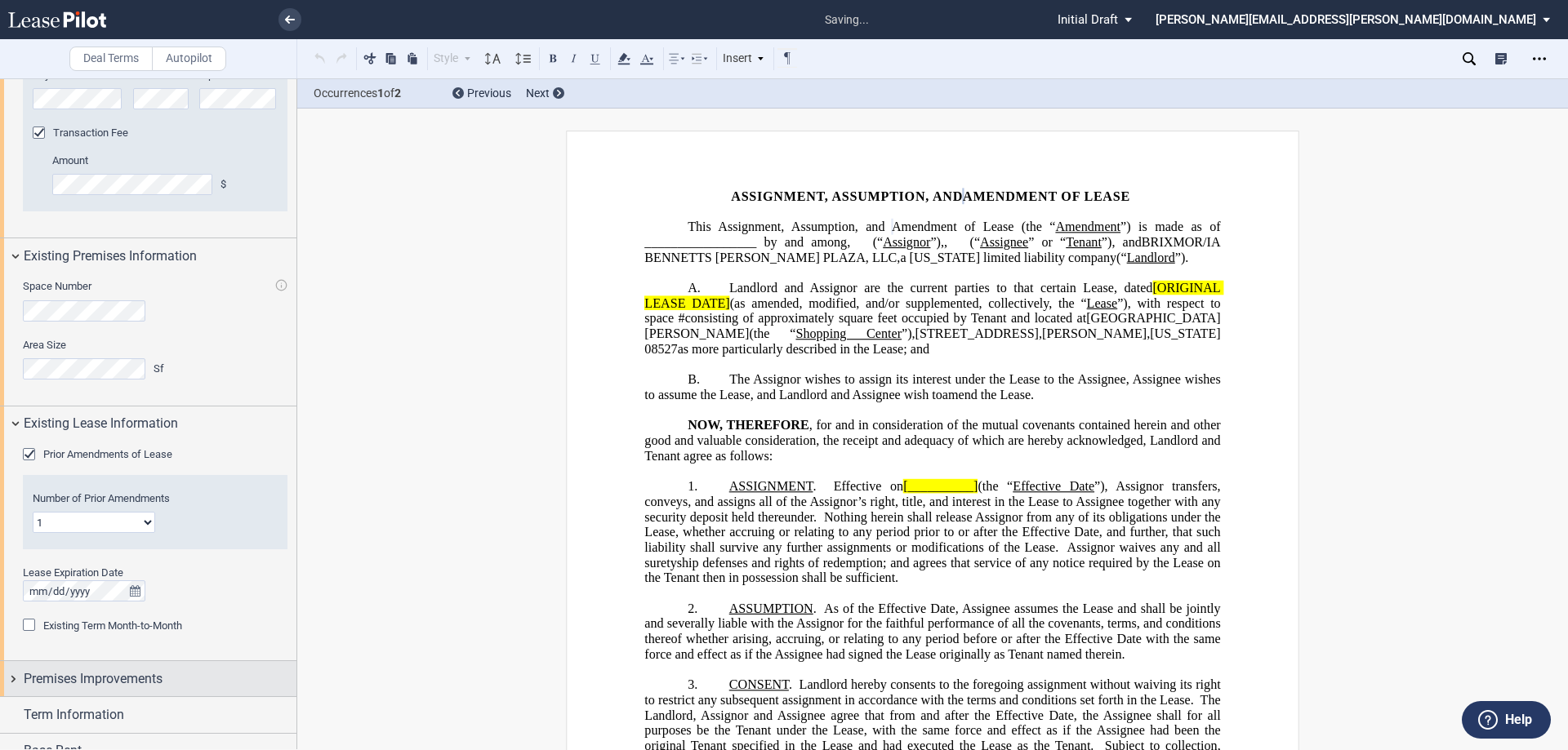
scroll to position [1176, 0]
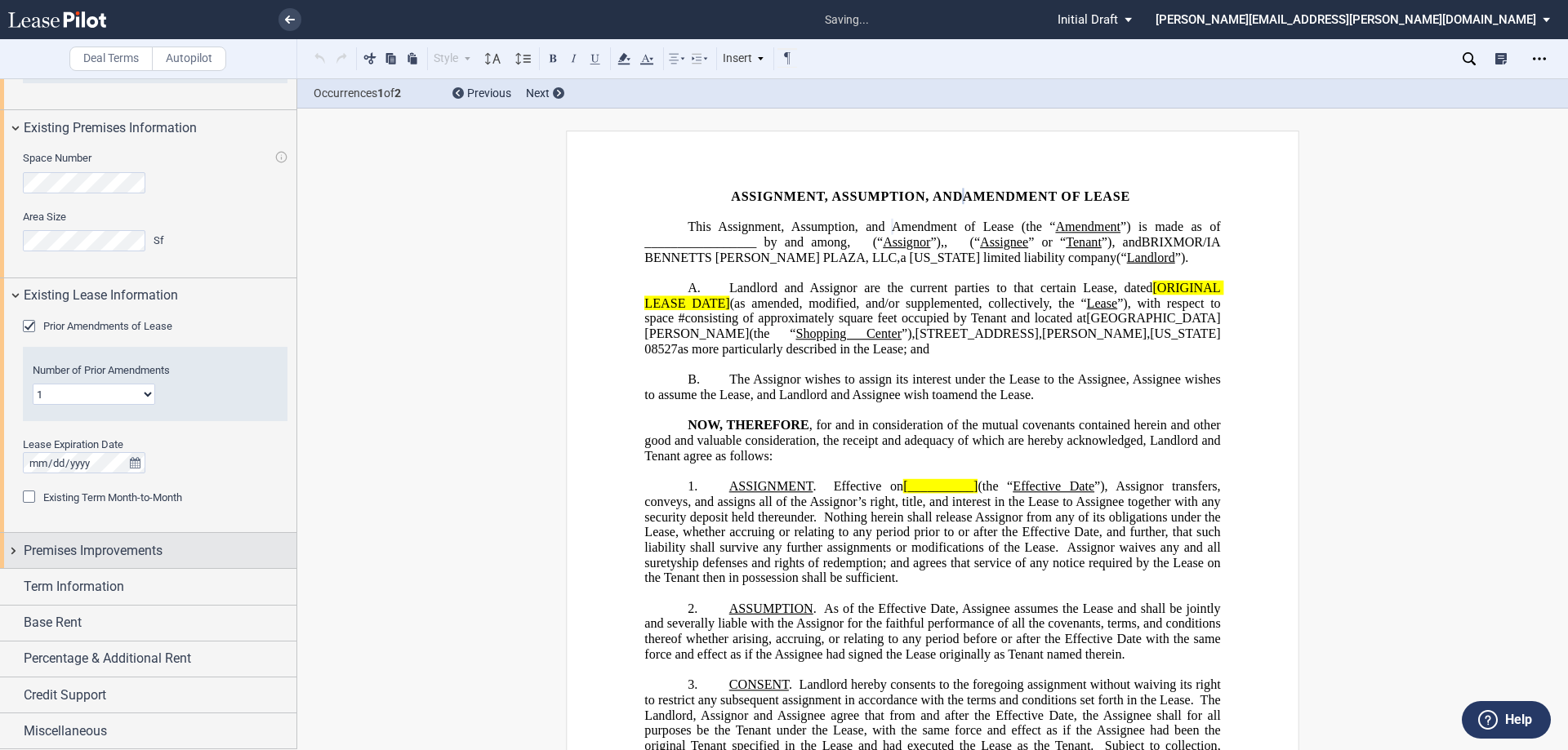
click at [64, 563] on div "Premises Improvements" at bounding box center [148, 551] width 296 height 35
